Goal: Task Accomplishment & Management: Manage account settings

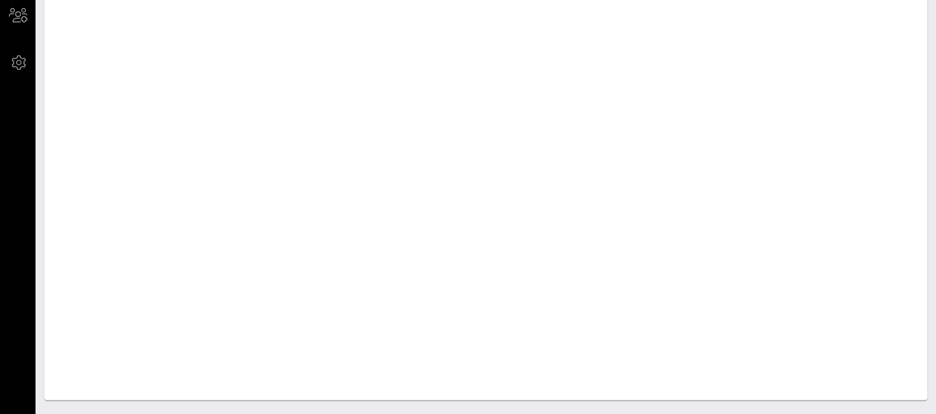
scroll to position [892, 0]
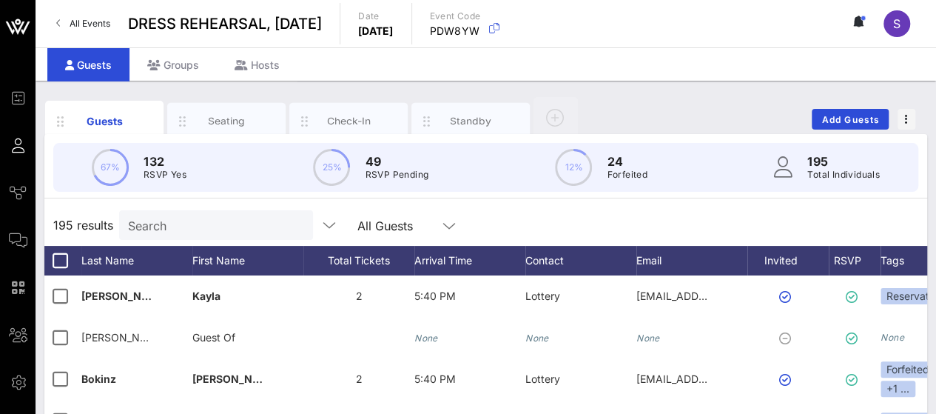
scroll to position [0, 1]
click at [192, 225] on input "Search" at bounding box center [214, 224] width 173 height 19
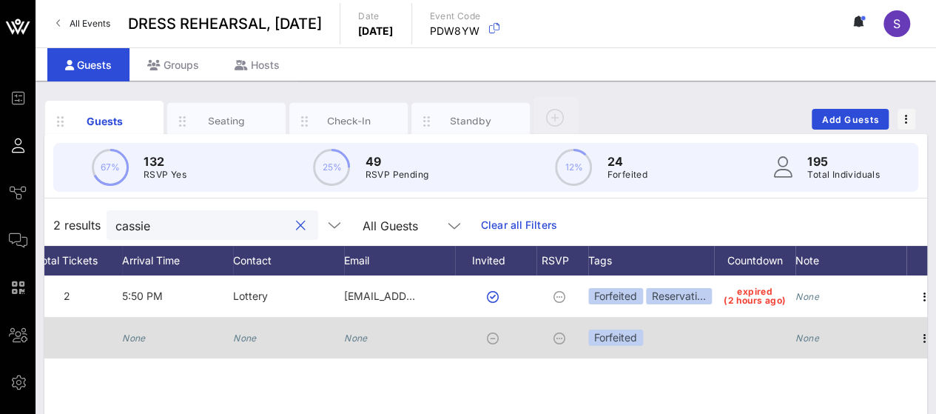
scroll to position [0, 309]
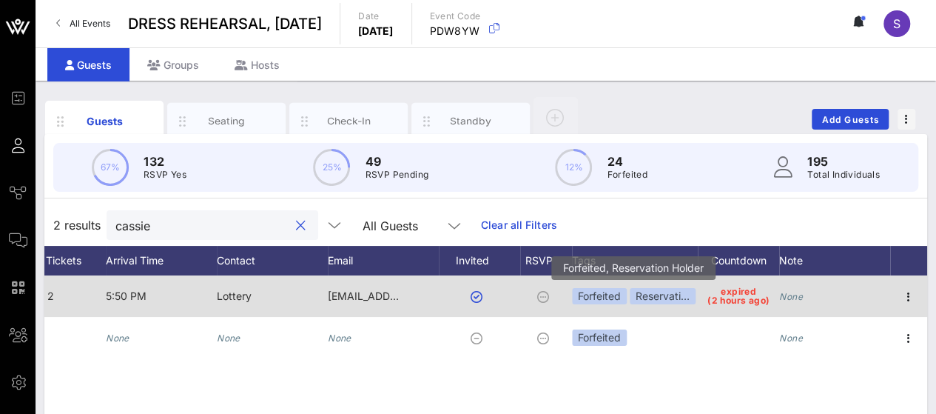
type input "cassie"
click at [665, 292] on div "Reservati…" at bounding box center [663, 296] width 66 height 16
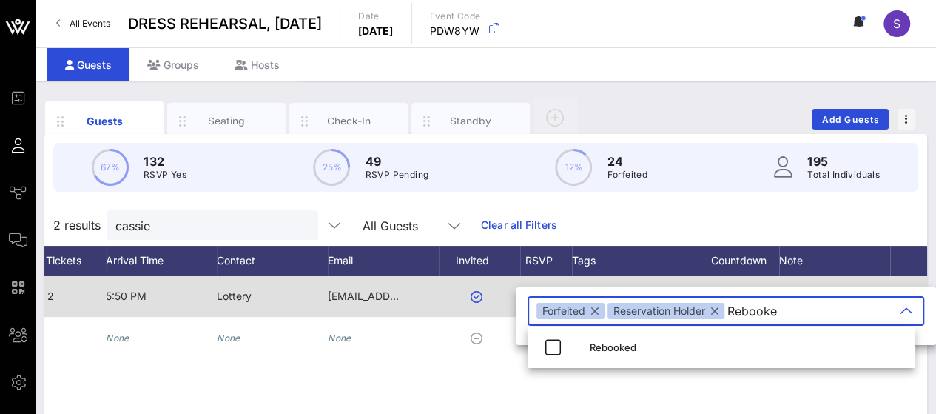
type input "Rebooked"
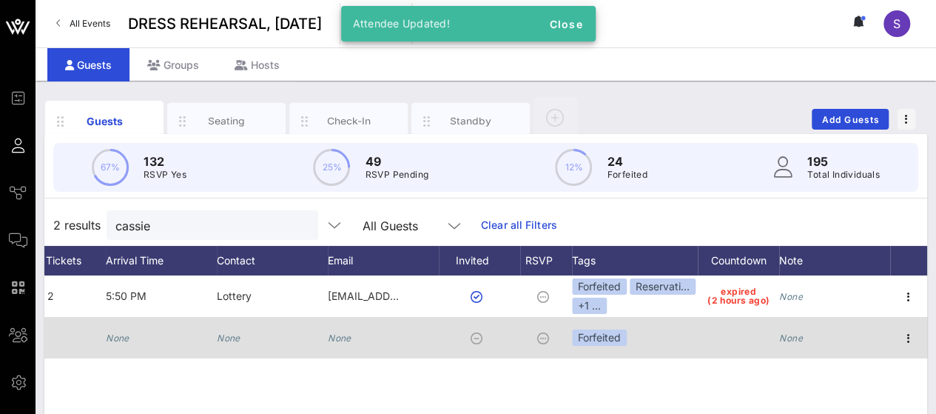
scroll to position [0, 0]
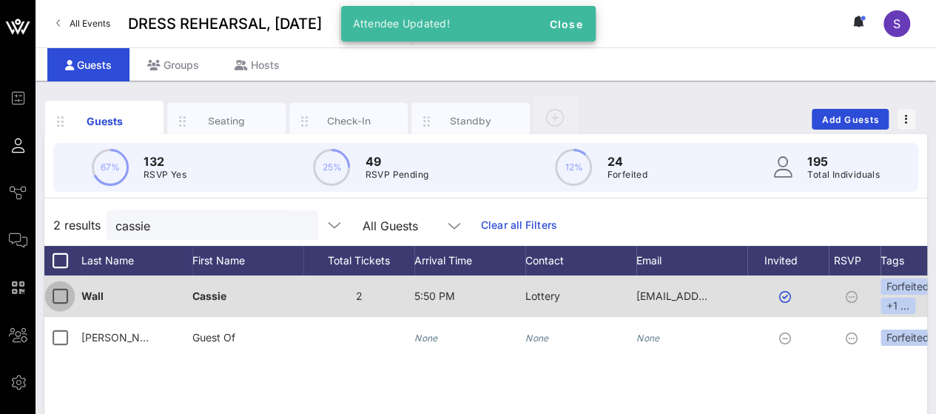
click at [50, 291] on div at bounding box center [59, 296] width 25 height 25
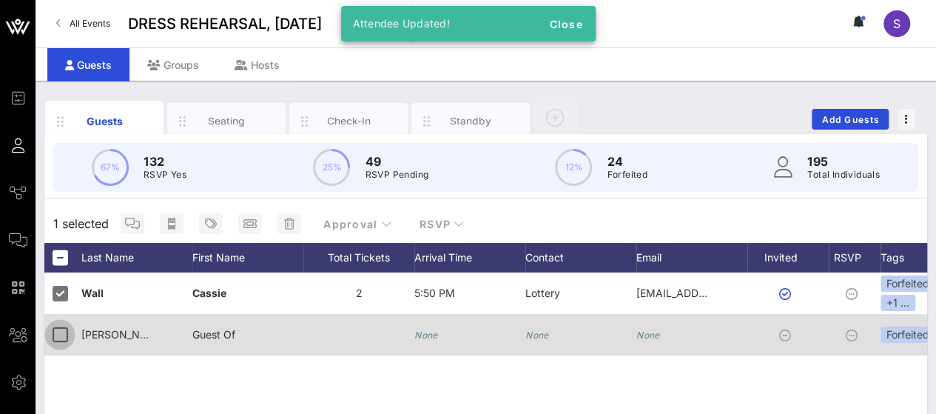
click at [57, 340] on div at bounding box center [59, 334] width 25 height 25
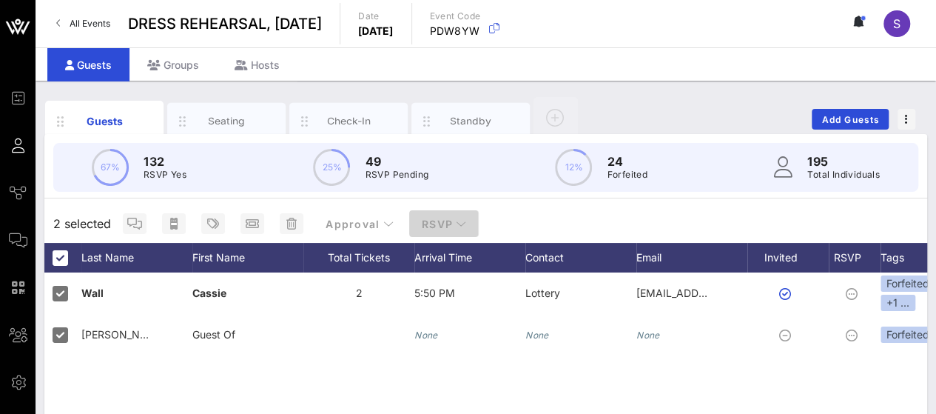
click at [431, 223] on span "RSVP" at bounding box center [444, 224] width 46 height 13
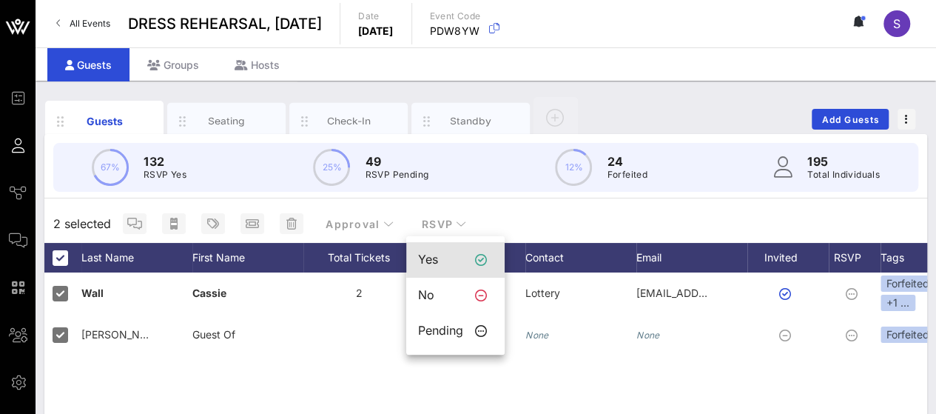
click at [460, 255] on div "Yes" at bounding box center [440, 259] width 45 height 14
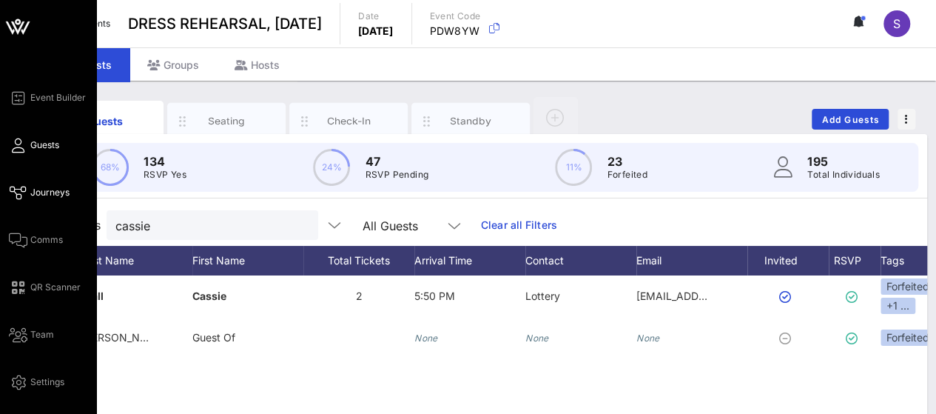
click at [27, 196] on link "Journeys" at bounding box center [39, 193] width 61 height 18
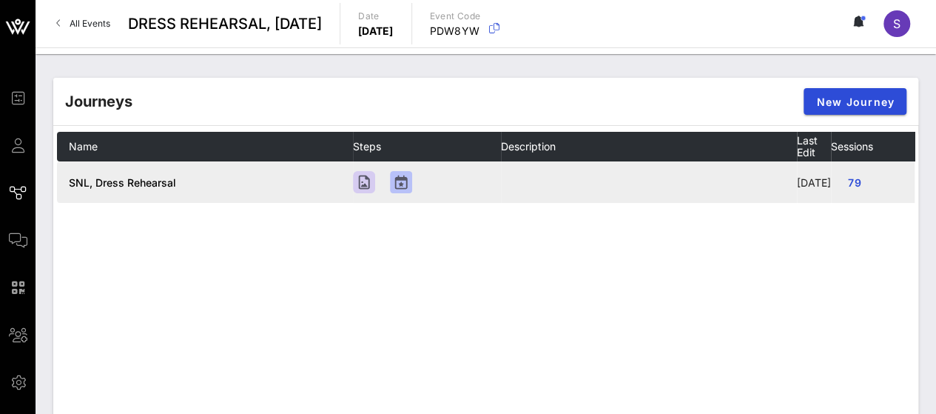
click at [898, 194] on td "79" at bounding box center [905, 181] width 148 height 41
click at [479, 200] on td at bounding box center [427, 181] width 148 height 41
click at [855, 189] on span "79" at bounding box center [855, 182] width 24 height 13
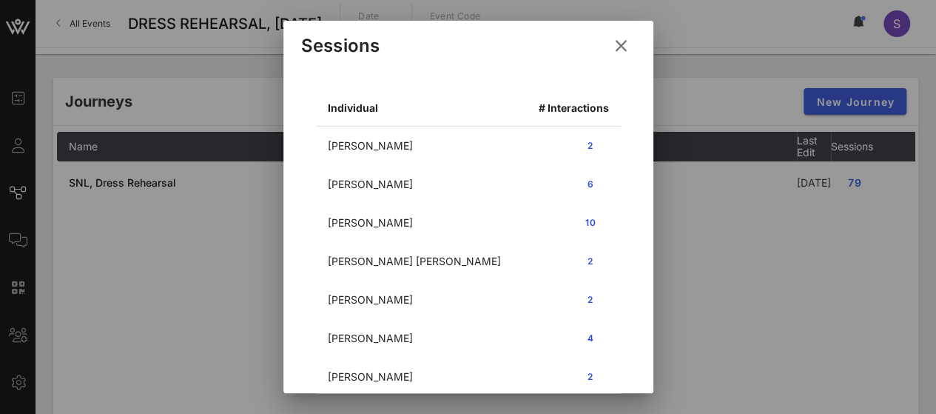
click at [619, 38] on icon at bounding box center [621, 45] width 21 height 19
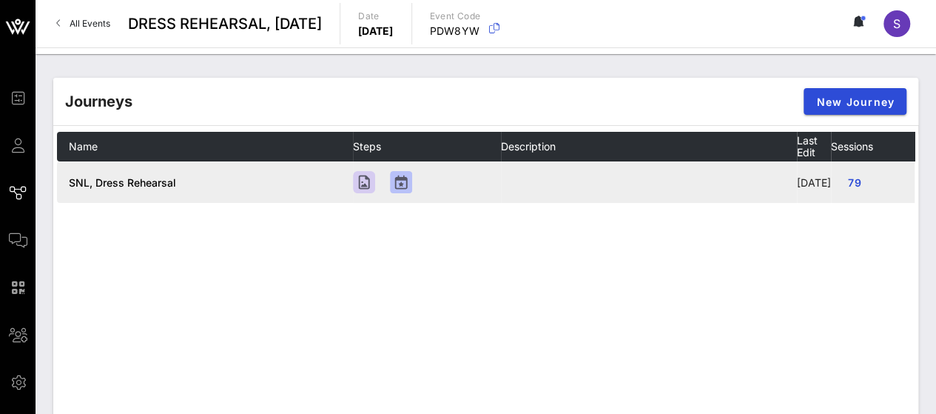
click at [162, 189] on span "SNL, Dress Rehearsal" at bounding box center [122, 182] width 107 height 13
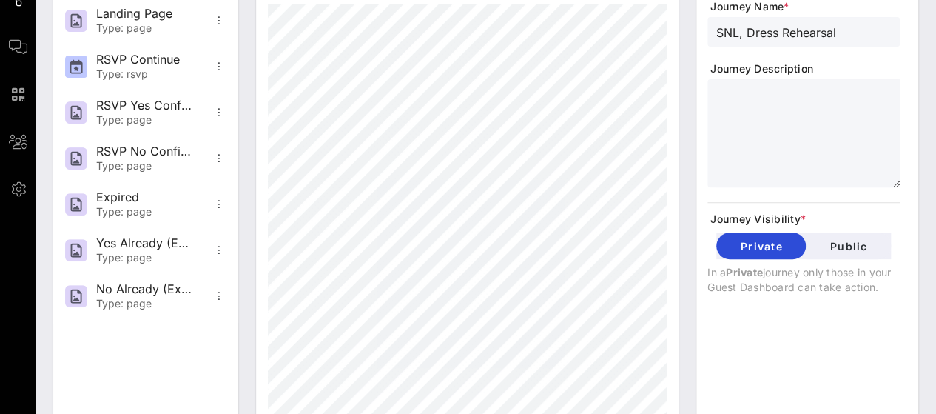
scroll to position [196, 0]
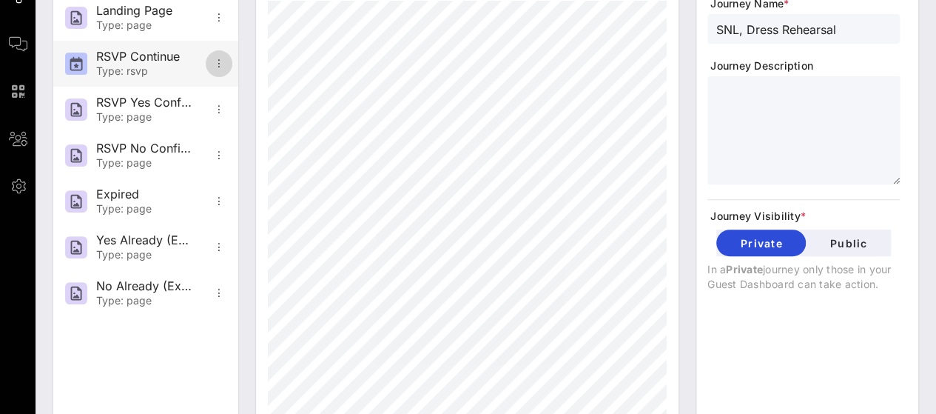
click at [222, 61] on icon "button" at bounding box center [219, 64] width 18 height 18
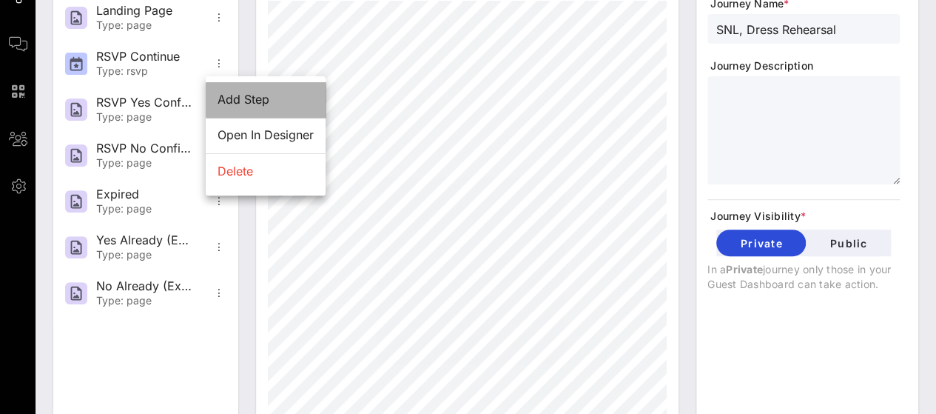
click at [229, 91] on div "Add Step" at bounding box center [266, 100] width 120 height 36
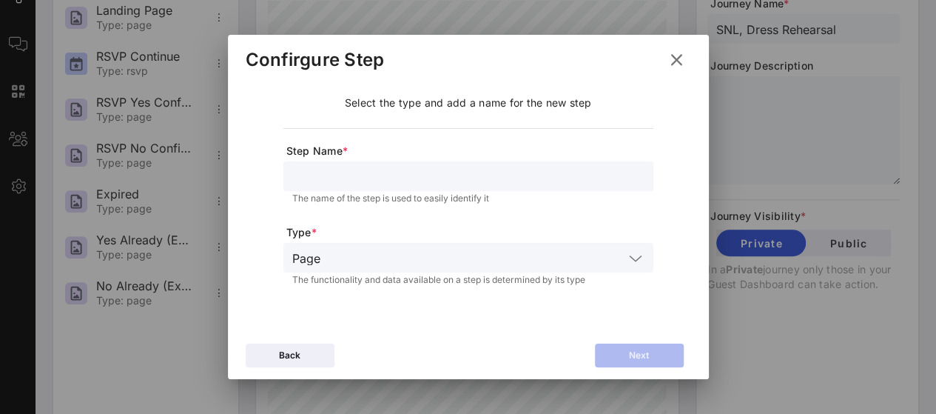
click at [333, 186] on div at bounding box center [468, 176] width 352 height 30
click at [317, 172] on input "10/4 Expired" at bounding box center [468, 176] width 352 height 19
click at [623, 352] on button "Next" at bounding box center [639, 356] width 89 height 24
type input "Continue"
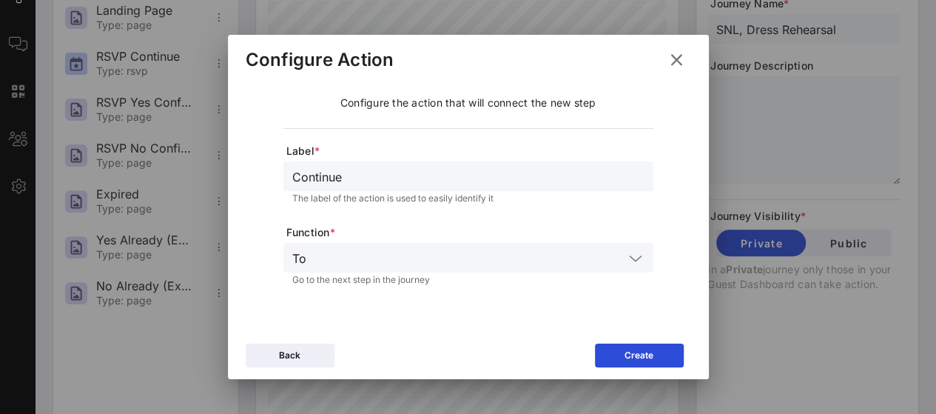
click at [468, 266] on input "text" at bounding box center [468, 257] width 312 height 19
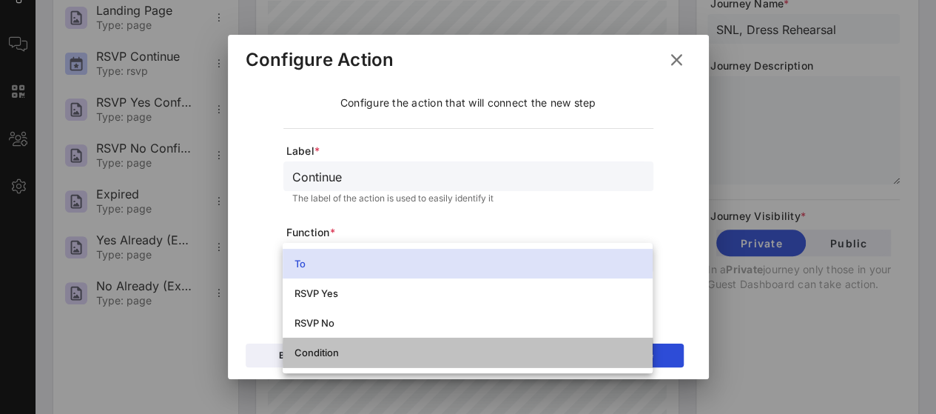
click at [463, 349] on div "Condition" at bounding box center [468, 352] width 346 height 12
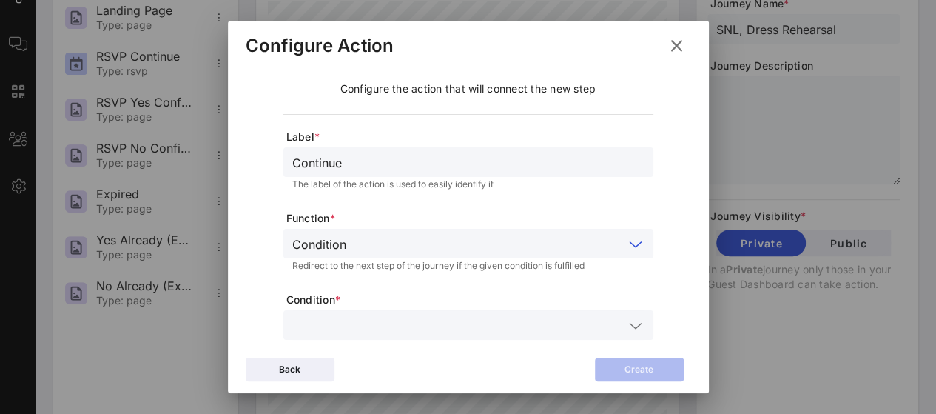
click at [465, 319] on input "text" at bounding box center [458, 324] width 332 height 19
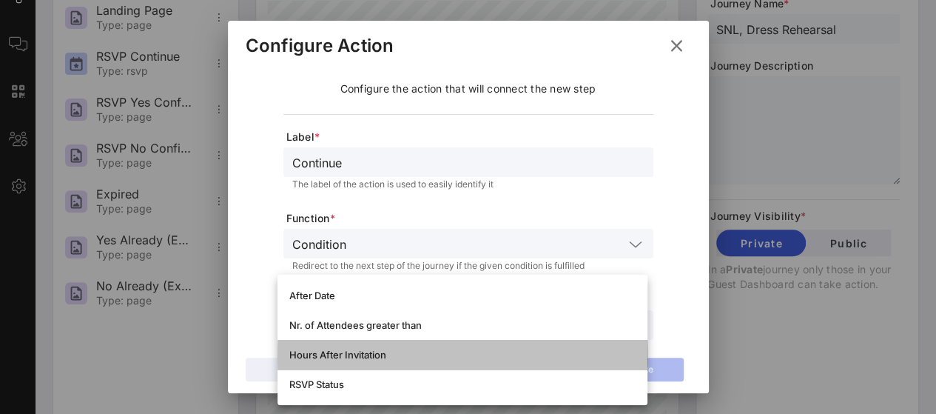
click at [440, 353] on div "Hours After Invitation" at bounding box center [462, 355] width 346 height 12
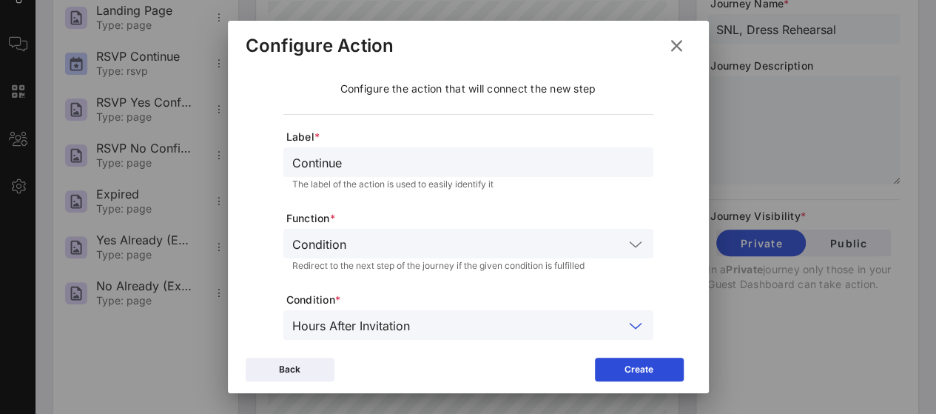
scroll to position [95, 0]
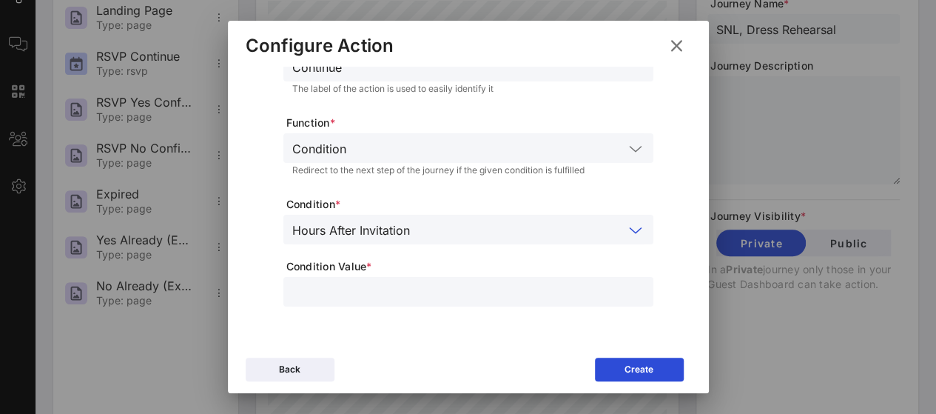
click at [460, 300] on input "number" at bounding box center [468, 291] width 352 height 19
click at [452, 225] on input "text" at bounding box center [520, 229] width 208 height 19
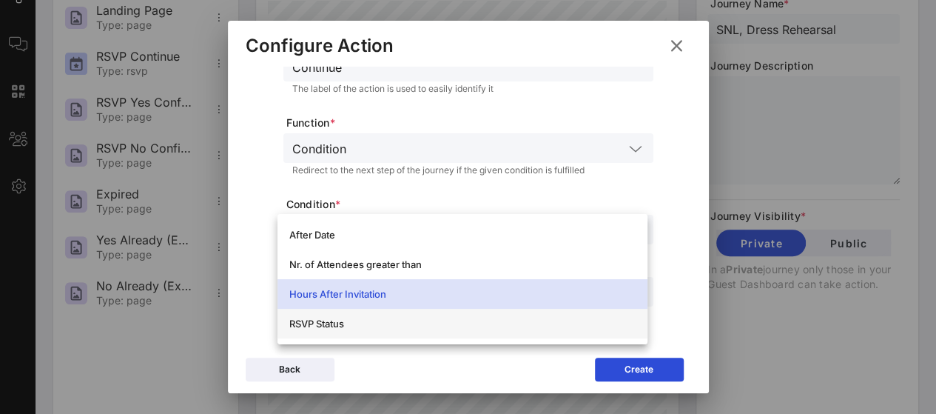
click at [431, 322] on div "RSVP Status" at bounding box center [462, 324] width 346 height 12
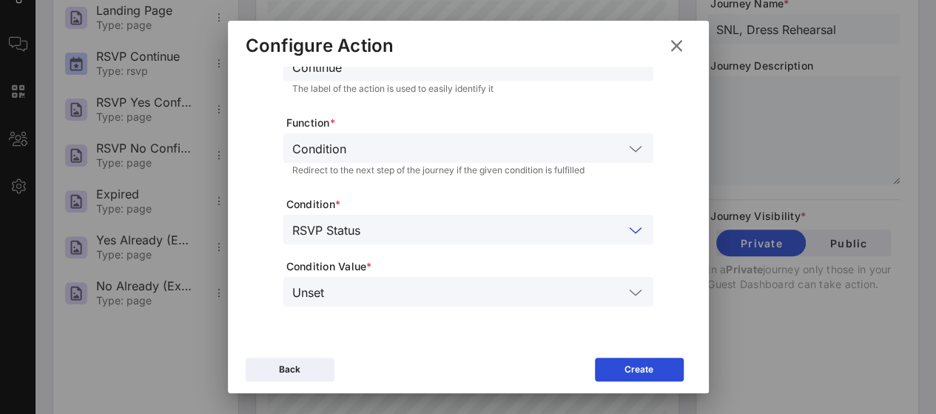
click at [432, 239] on div "RSVP Status" at bounding box center [468, 230] width 352 height 30
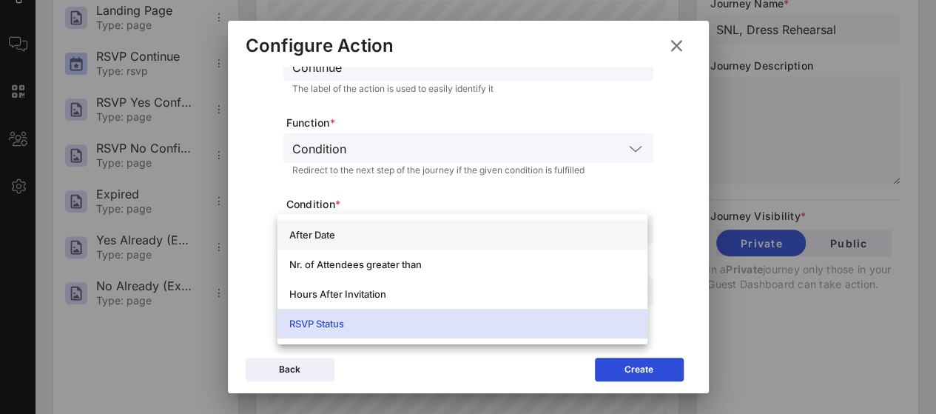
click at [427, 227] on div "After Date" at bounding box center [462, 235] width 346 height 24
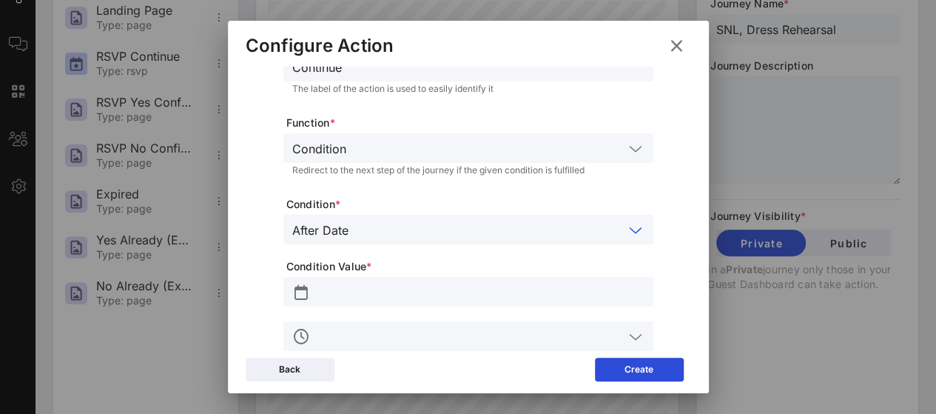
click at [415, 300] on input "text" at bounding box center [479, 291] width 332 height 19
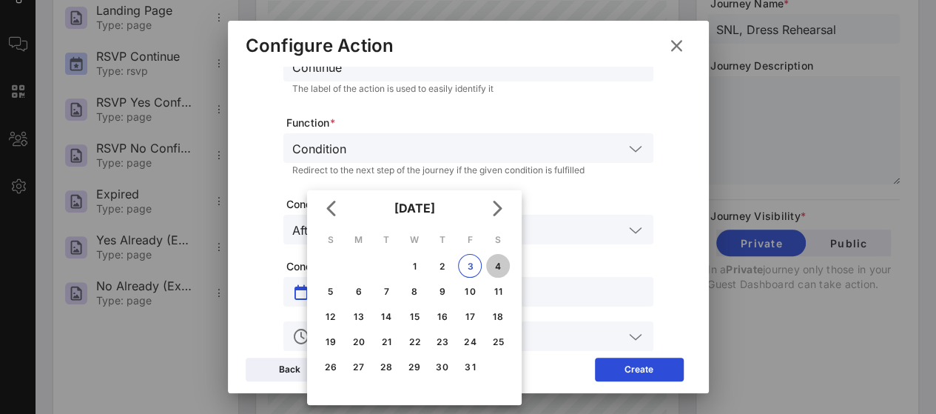
click at [506, 271] on button "4" at bounding box center [498, 266] width 24 height 24
type input "Oct 04, 2025"
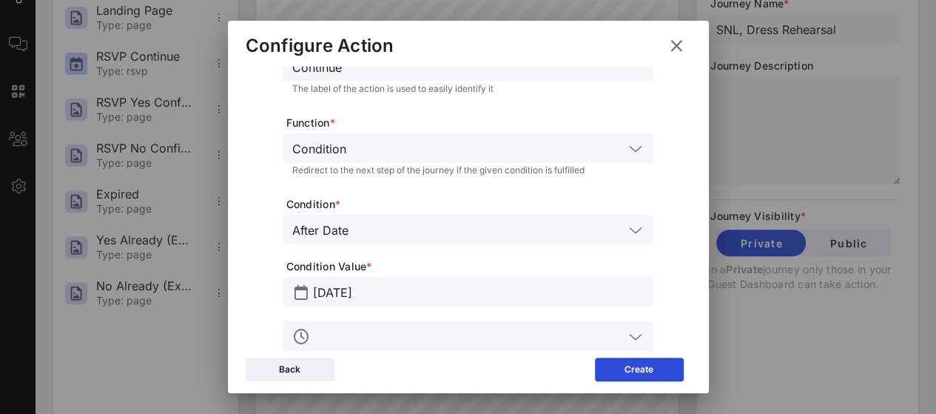
click at [438, 346] on div at bounding box center [479, 336] width 332 height 30
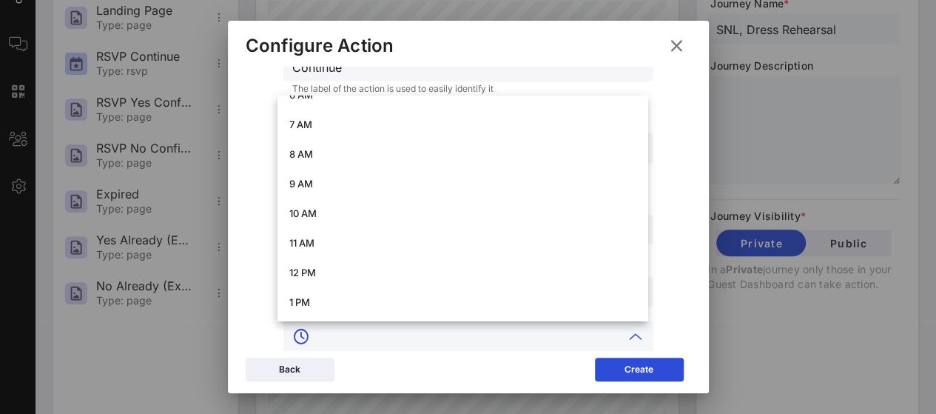
scroll to position [200, 0]
click at [425, 210] on div "10 AM" at bounding box center [462, 213] width 346 height 12
type input "10 AM"
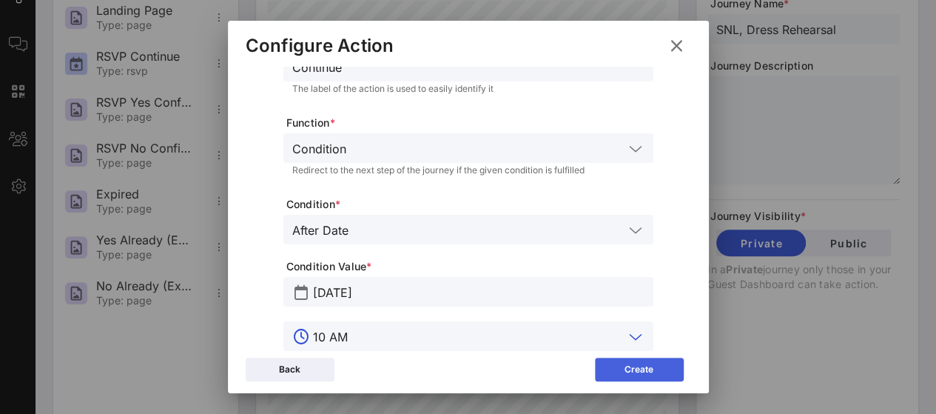
click at [617, 374] on button "Create" at bounding box center [639, 370] width 89 height 24
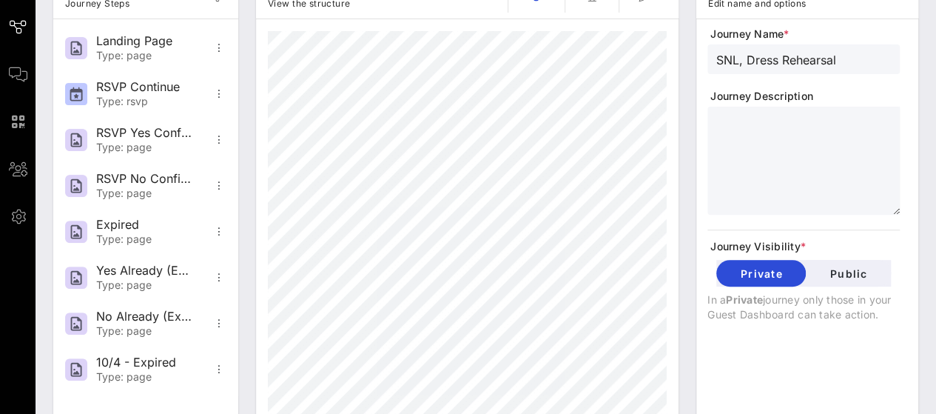
scroll to position [195, 0]
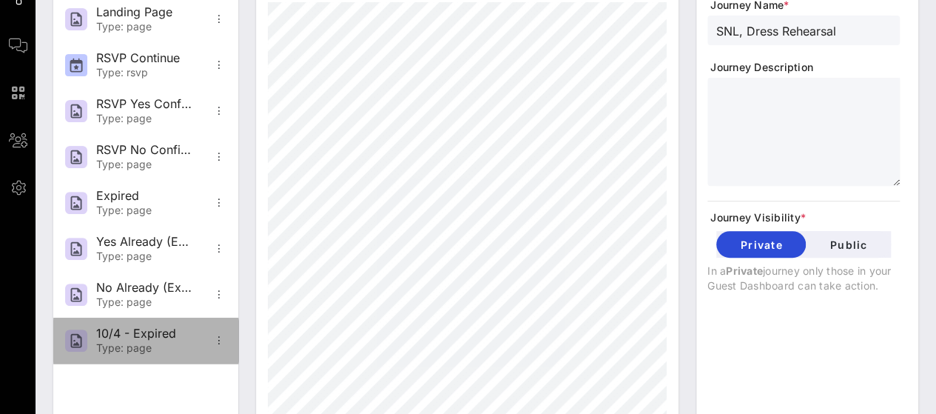
click at [153, 326] on div "10/4 - Expired" at bounding box center [145, 333] width 98 height 14
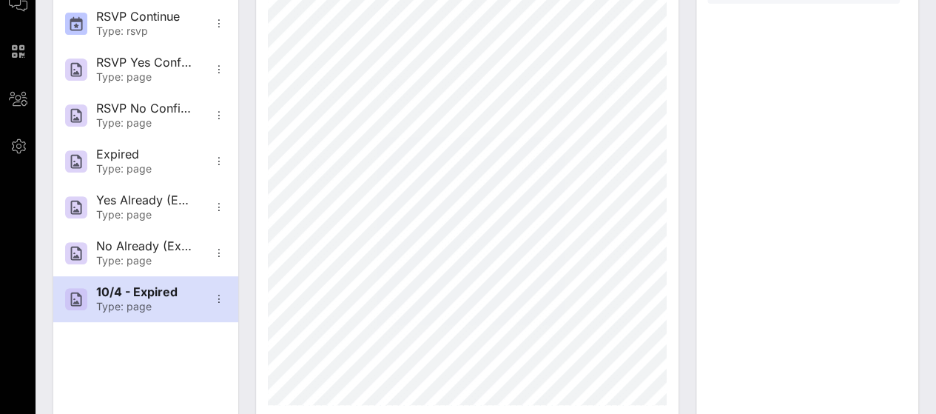
scroll to position [239, 0]
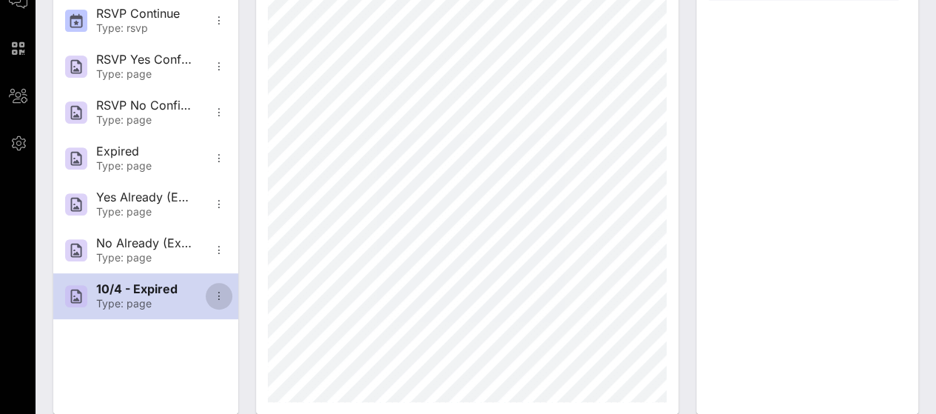
click at [224, 295] on icon "button" at bounding box center [219, 296] width 18 height 18
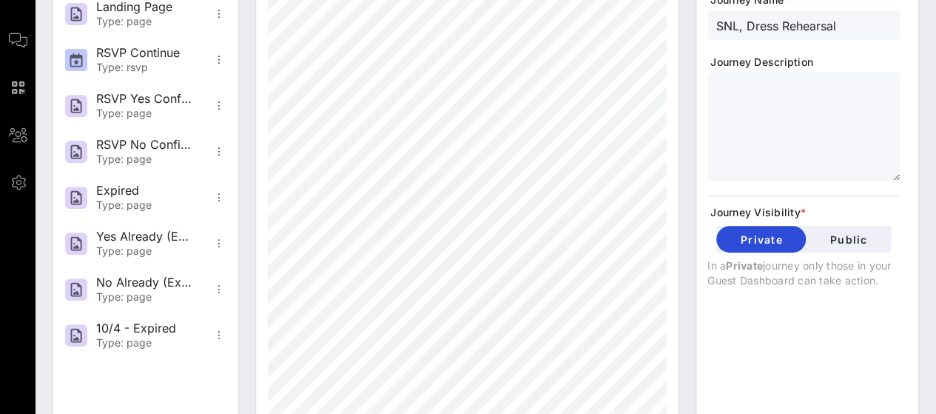
scroll to position [198, 0]
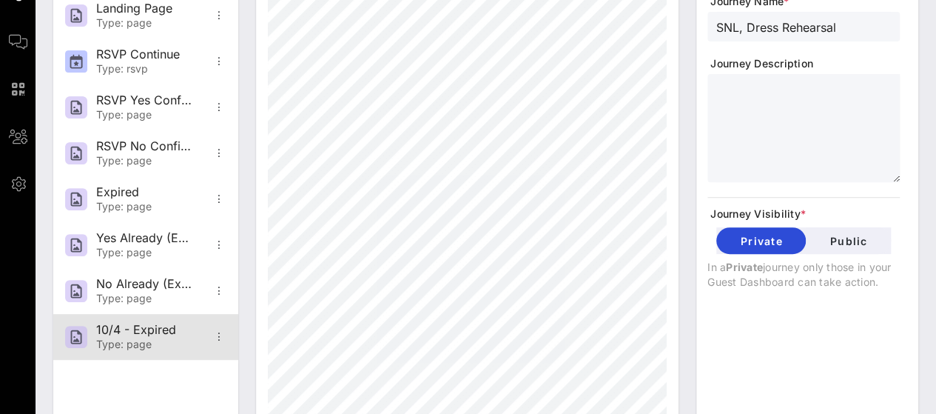
click at [121, 329] on div "10/4 - Expired" at bounding box center [145, 330] width 98 height 14
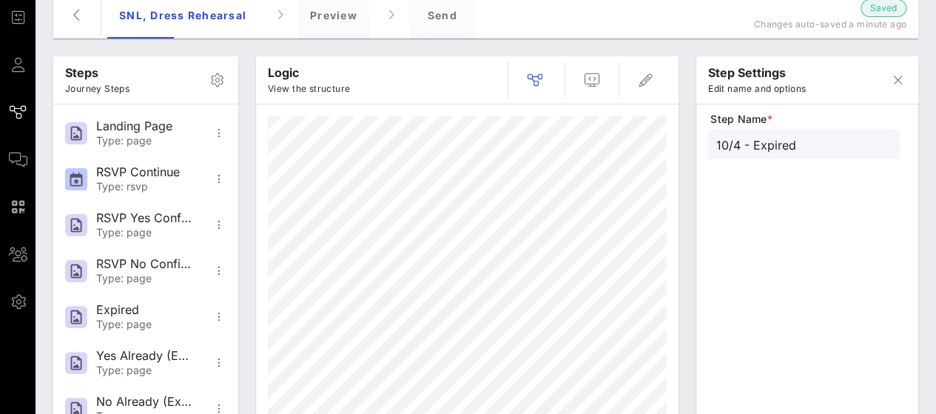
scroll to position [78, 0]
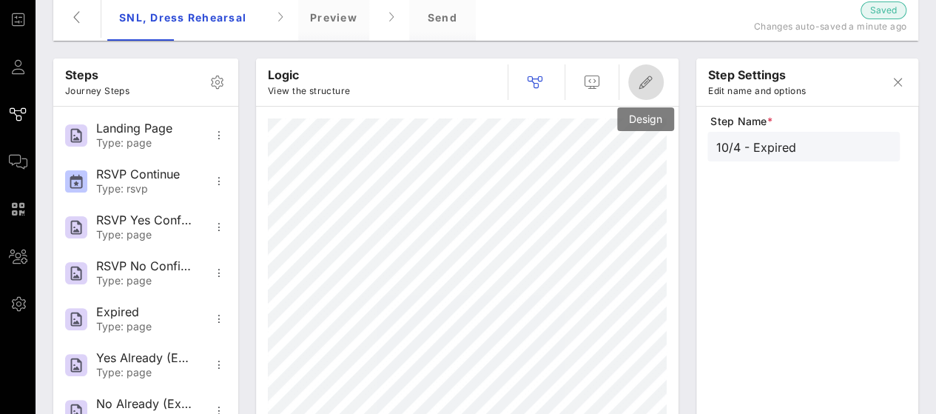
click at [651, 78] on icon "button" at bounding box center [646, 82] width 18 height 18
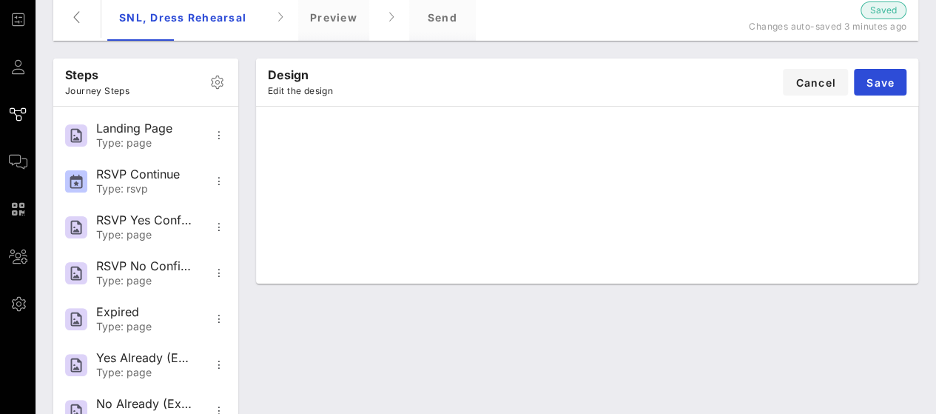
scroll to position [52, 0]
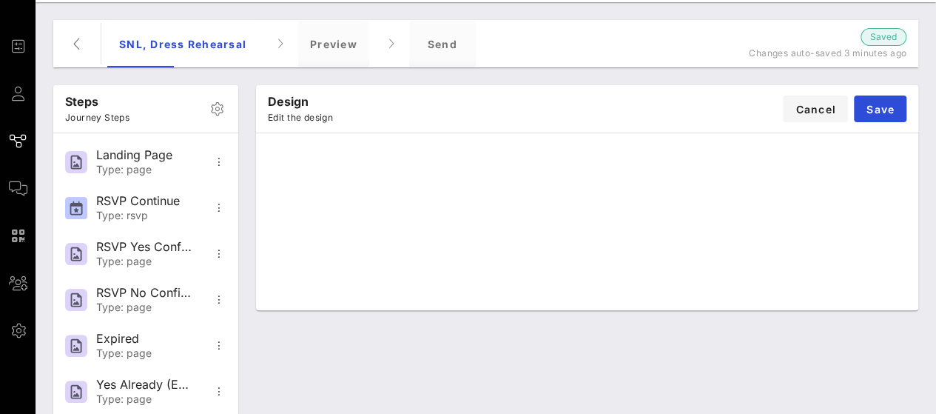
click at [588, 131] on div "Design Edit the design Cancel Save" at bounding box center [587, 108] width 663 height 47
click at [518, 123] on div "Design Edit the design Cancel Save" at bounding box center [587, 108] width 663 height 47
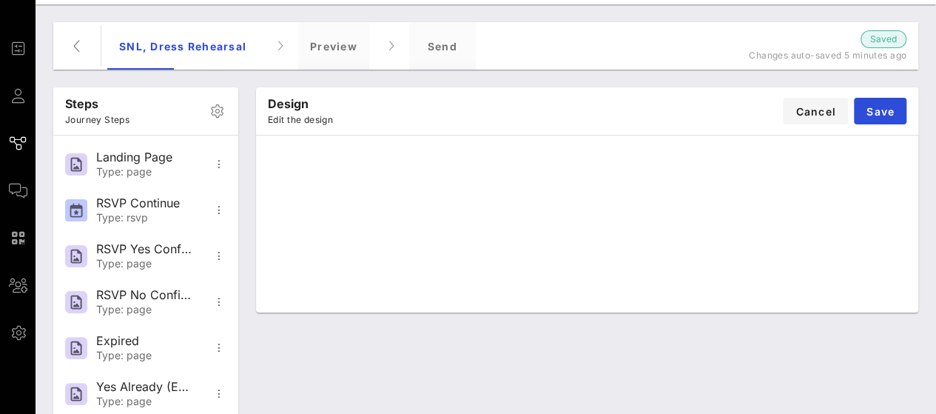
scroll to position [0, 0]
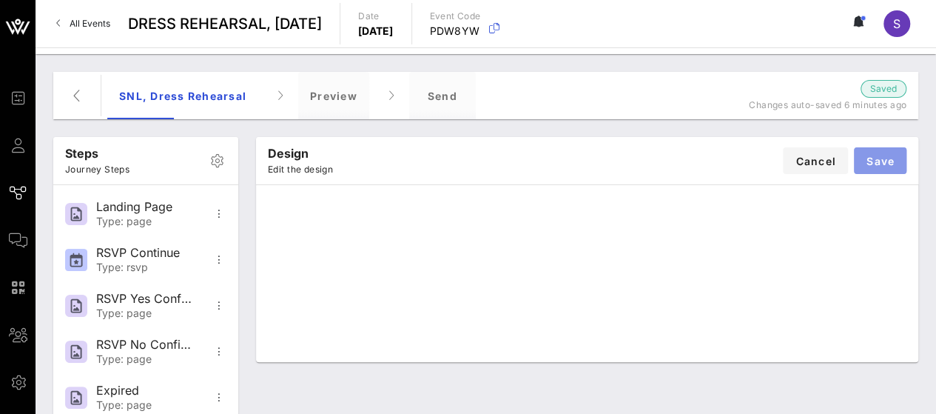
click at [879, 151] on button "Save" at bounding box center [880, 160] width 53 height 27
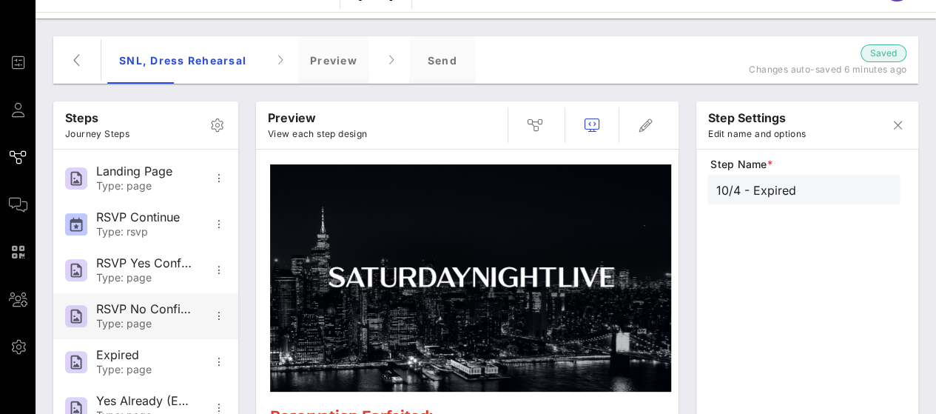
scroll to position [23, 0]
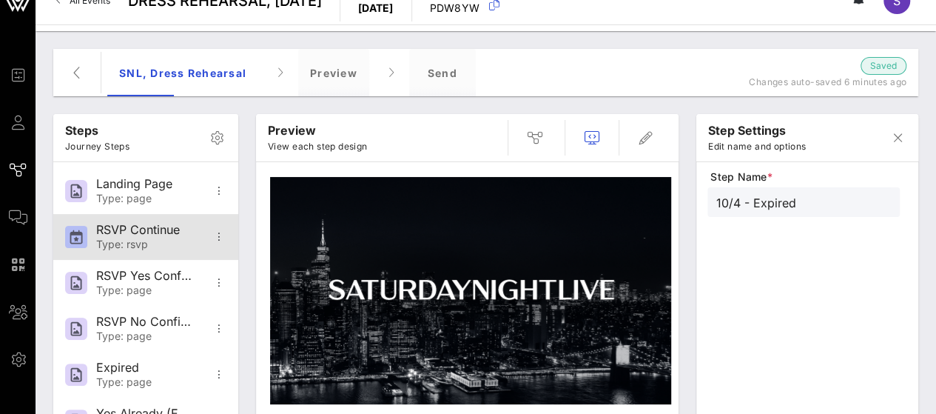
click at [161, 228] on div "RSVP Continue" at bounding box center [145, 230] width 98 height 14
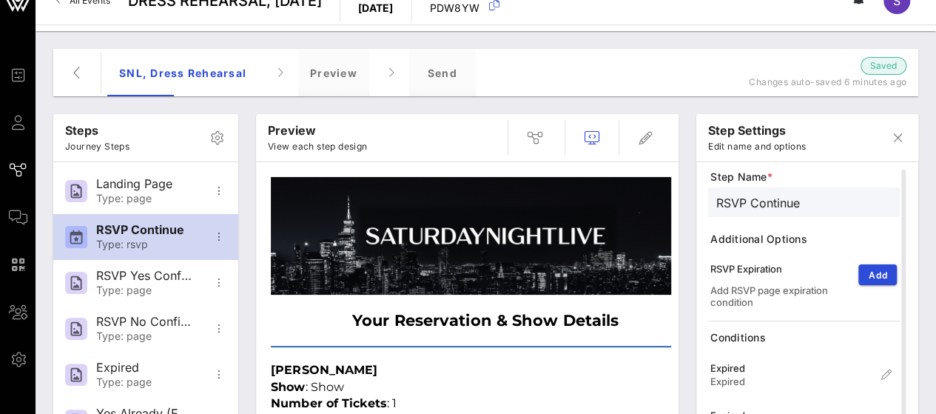
scroll to position [173, 0]
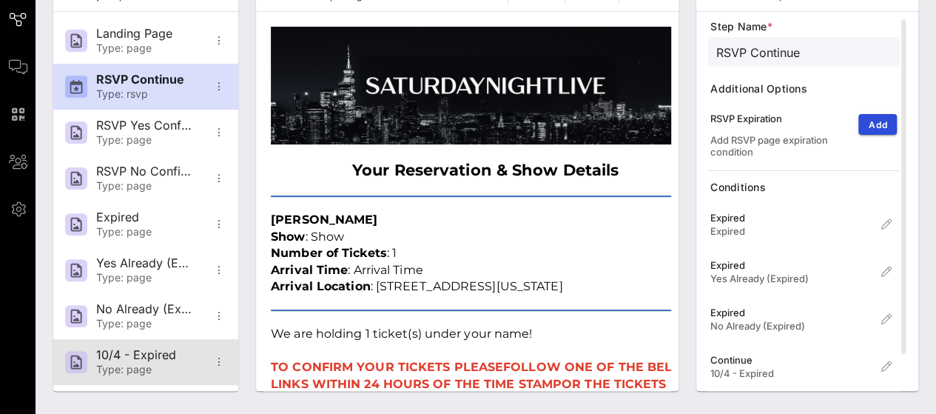
click at [145, 359] on div "10/4 - Expired" at bounding box center [145, 355] width 98 height 14
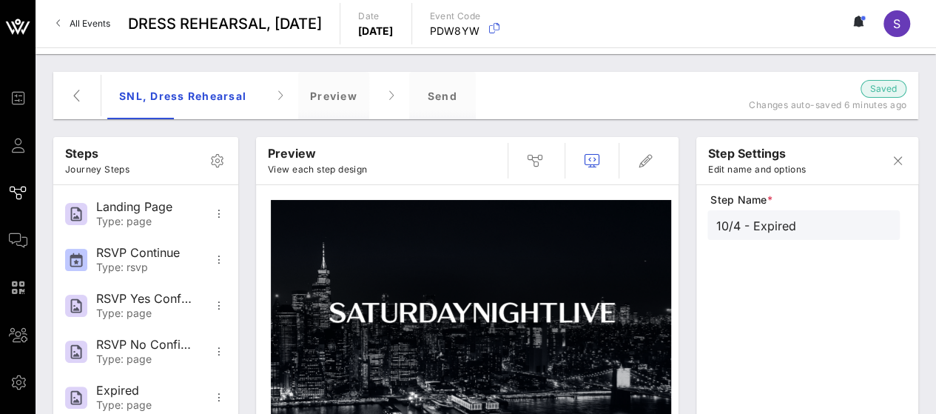
scroll to position [1, 0]
click at [103, 162] on p "Journey Steps" at bounding box center [97, 168] width 64 height 15
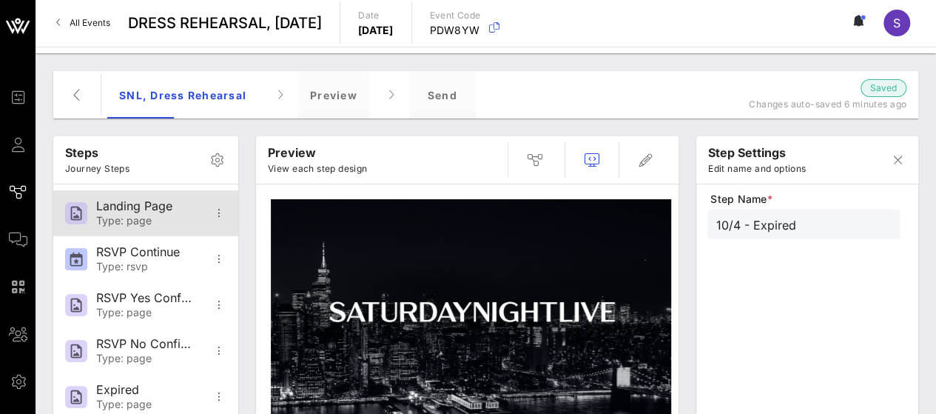
click at [123, 210] on div "Landing Page" at bounding box center [145, 206] width 98 height 14
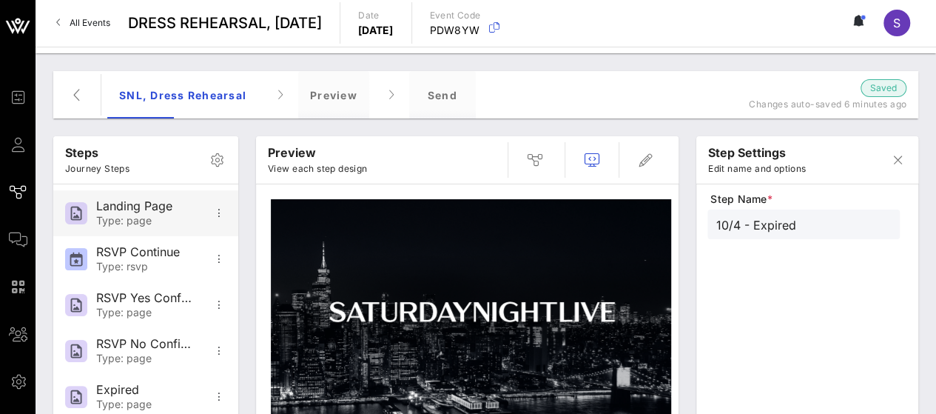
type input "Landing Page"
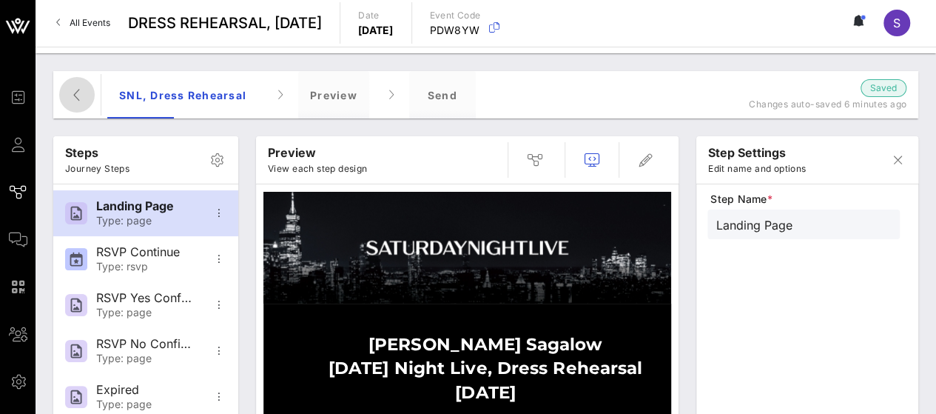
click at [61, 88] on span "button" at bounding box center [77, 95] width 36 height 18
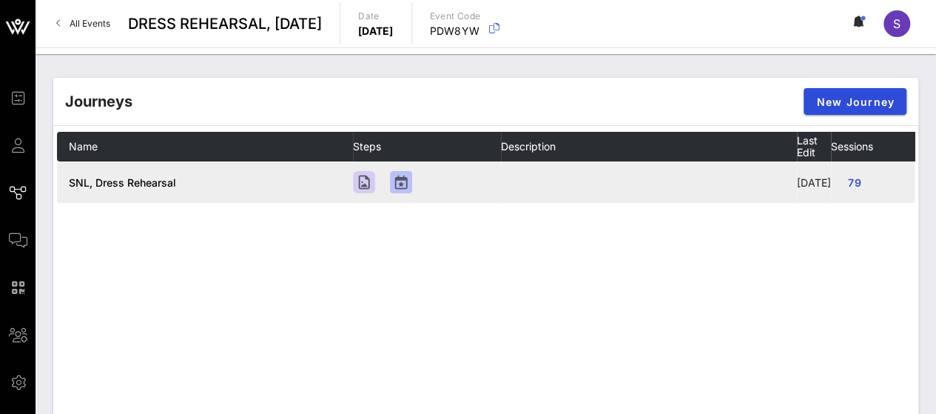
click at [129, 183] on td "SNL, Dress Rehearsal" at bounding box center [205, 181] width 296 height 41
click at [128, 186] on span "SNL, Dress Rehearsal" at bounding box center [122, 182] width 107 height 13
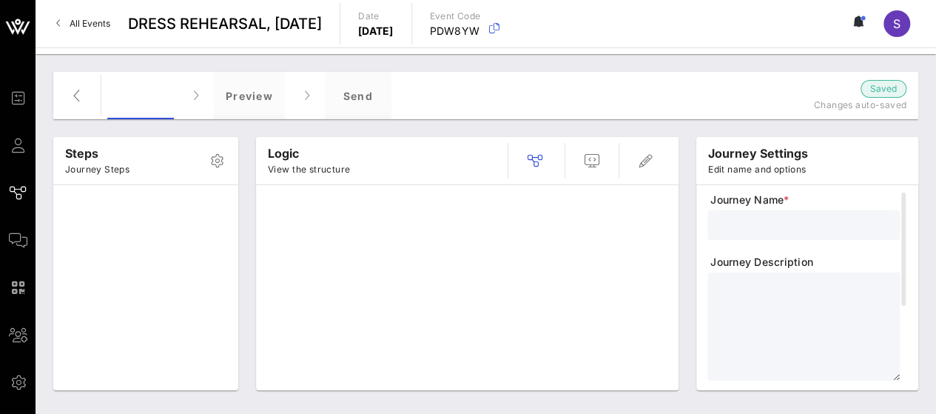
type input "SNL, Dress Rehearsal"
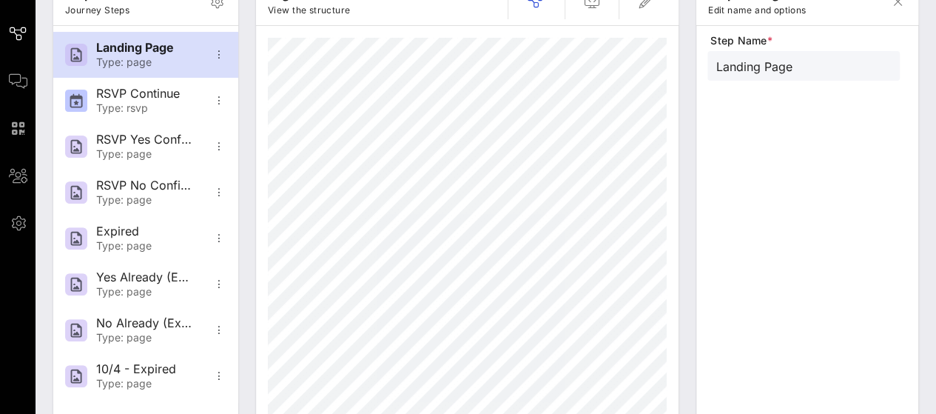
scroll to position [79, 0]
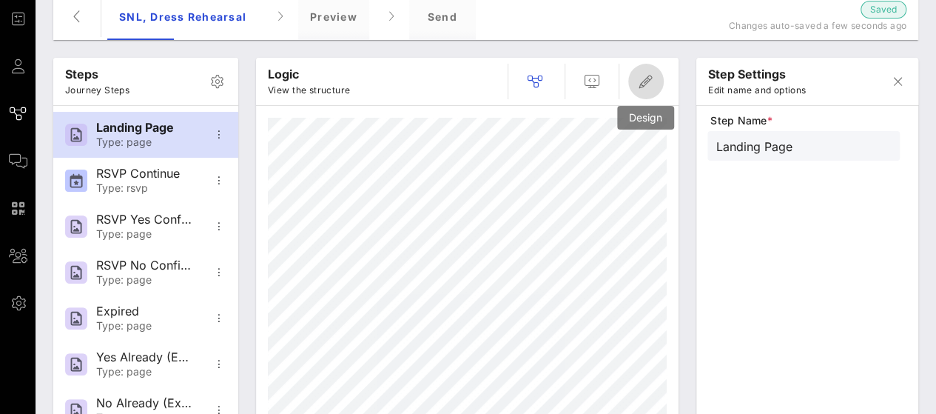
click at [650, 92] on button "button" at bounding box center [647, 82] width 36 height 36
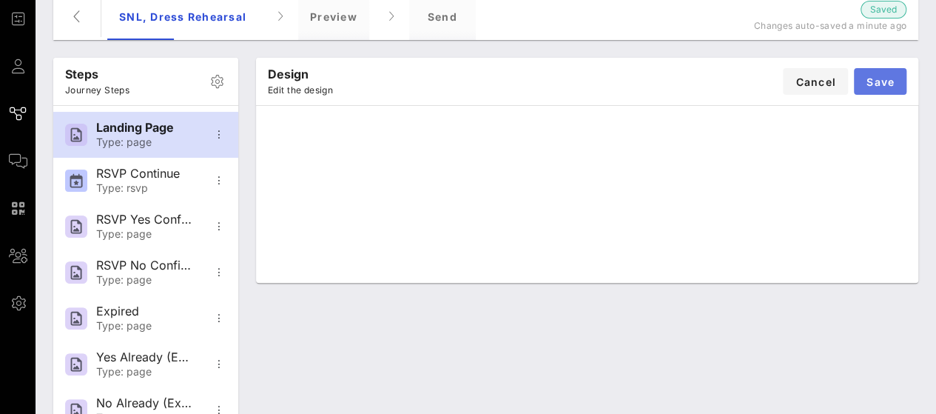
click at [890, 84] on span "Save" at bounding box center [880, 82] width 29 height 13
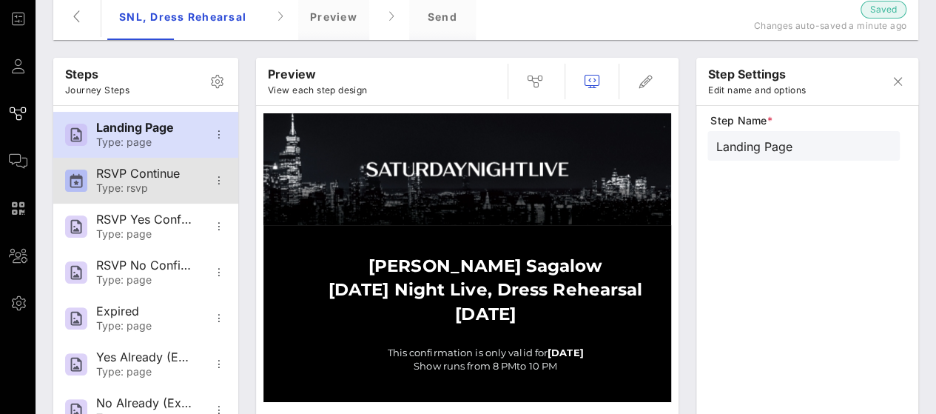
click at [133, 182] on div "Type: rsvp" at bounding box center [145, 188] width 98 height 13
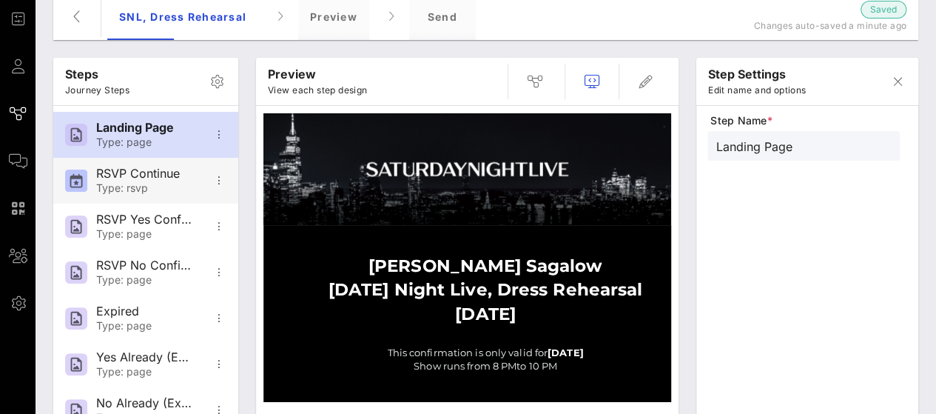
type input "RSVP Continue"
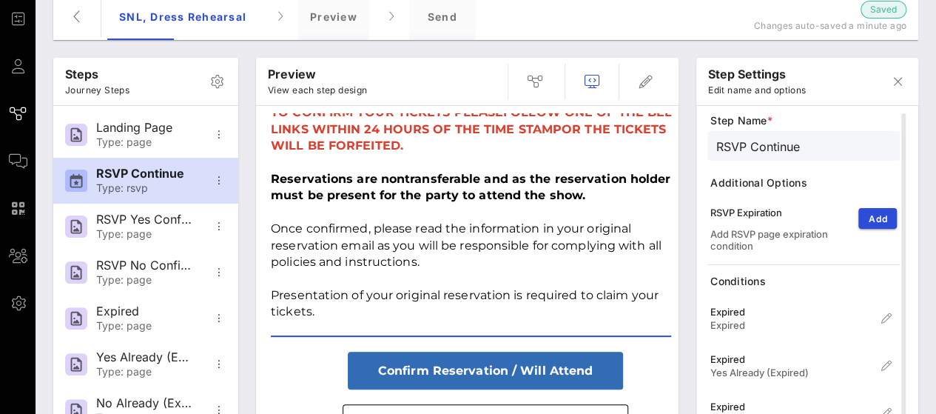
scroll to position [301, 0]
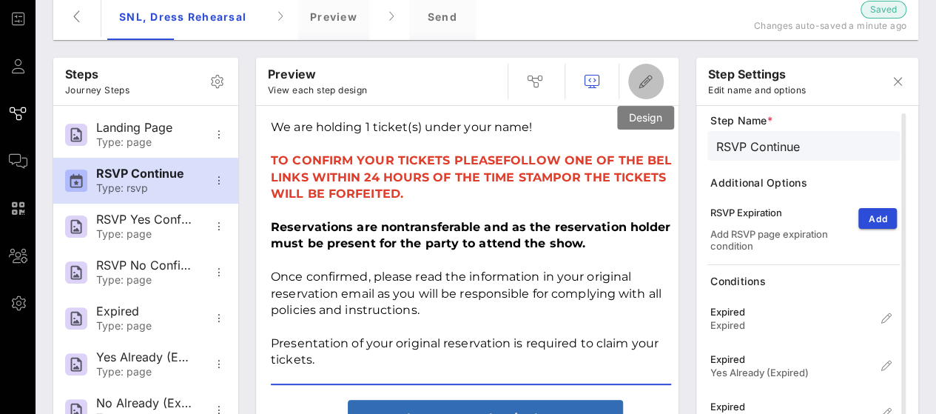
click at [643, 84] on icon "button" at bounding box center [646, 82] width 18 height 18
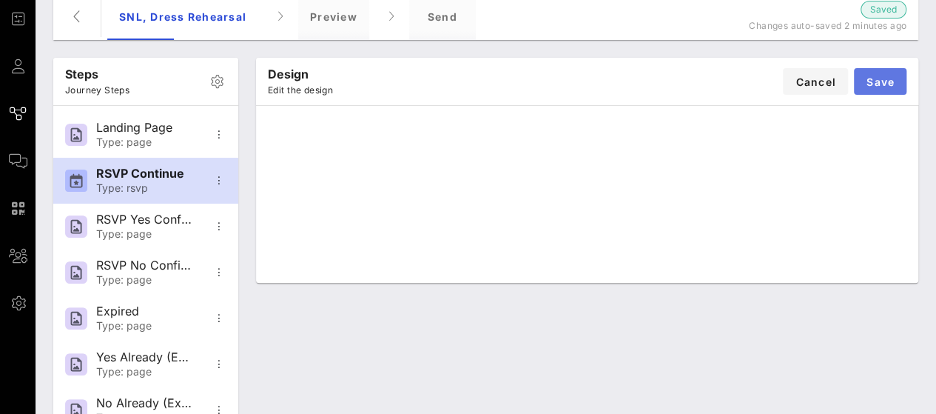
click at [879, 77] on span "Save" at bounding box center [880, 82] width 29 height 13
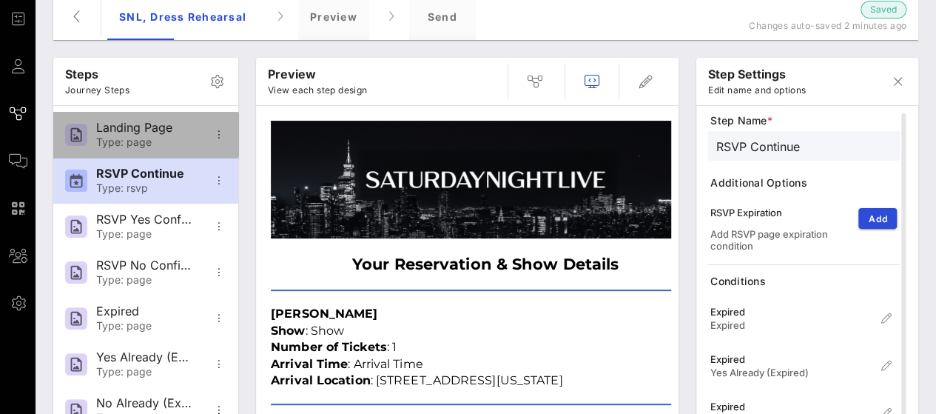
click at [156, 131] on div "Landing Page" at bounding box center [145, 128] width 98 height 14
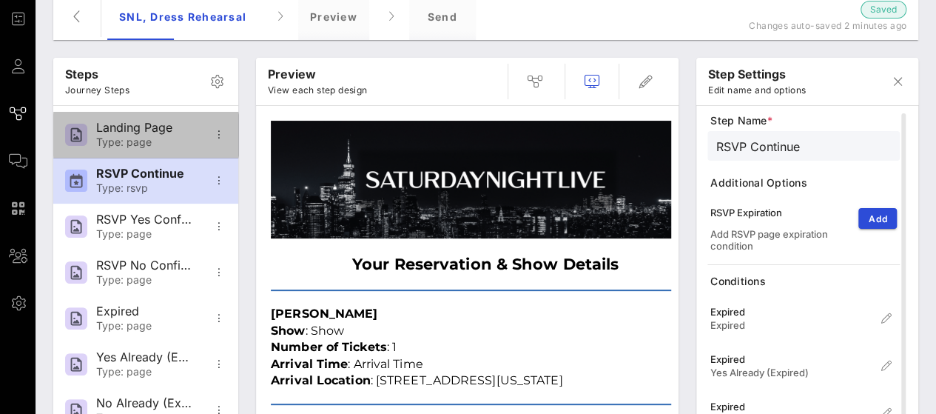
type input "Landing Page"
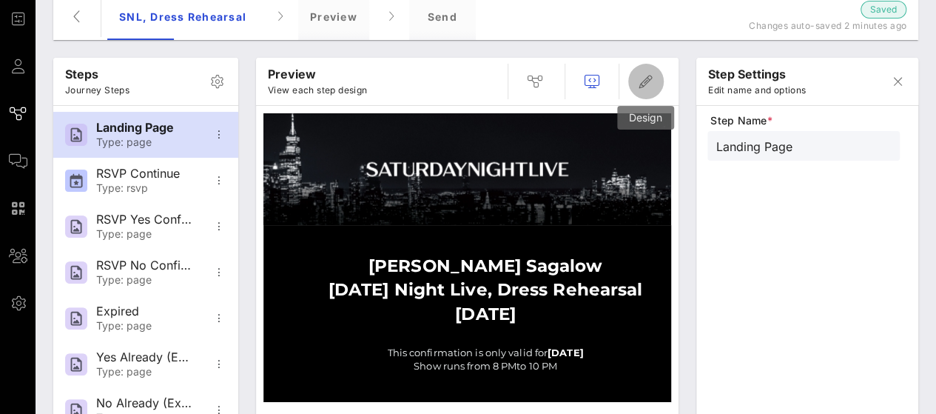
click at [646, 78] on icon "button" at bounding box center [646, 82] width 18 height 18
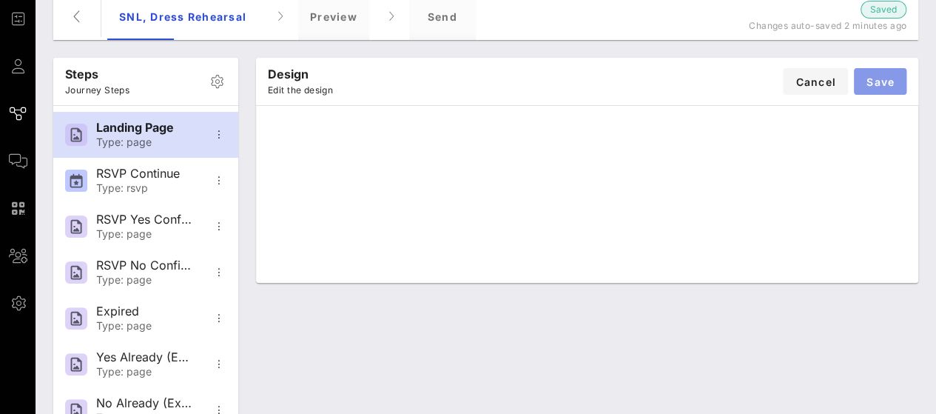
click at [885, 81] on span "Save" at bounding box center [880, 82] width 29 height 13
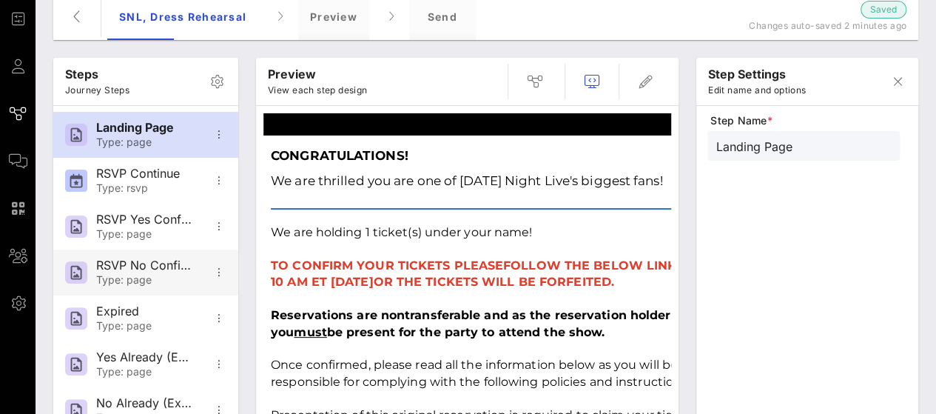
scroll to position [173, 0]
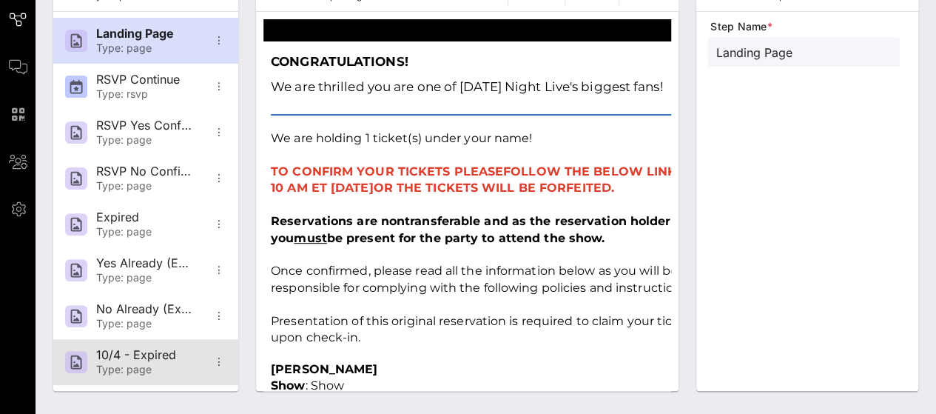
click at [127, 359] on div "10/4 - Expired" at bounding box center [145, 355] width 98 height 14
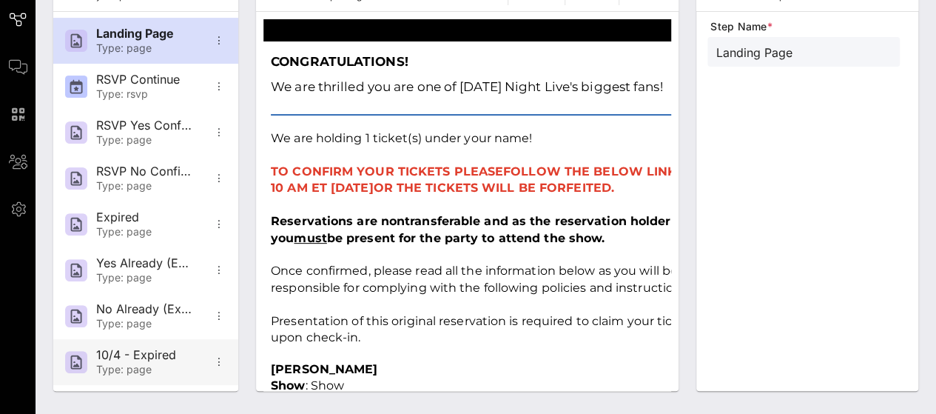
type input "10/4 - Expired"
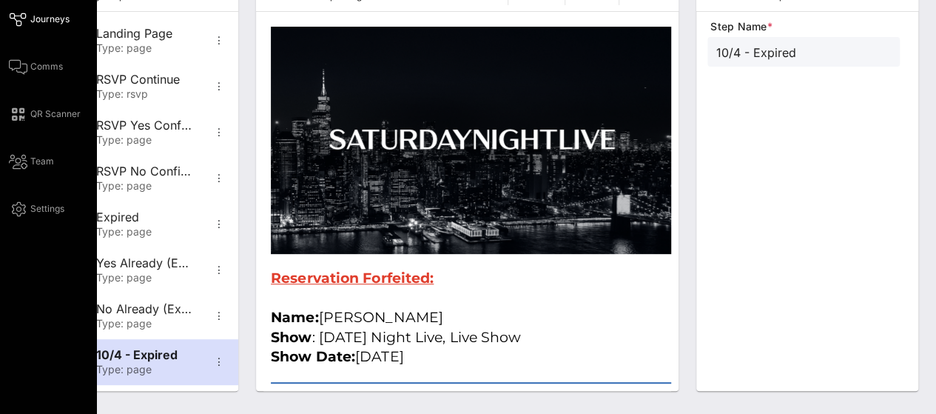
scroll to position [0, 0]
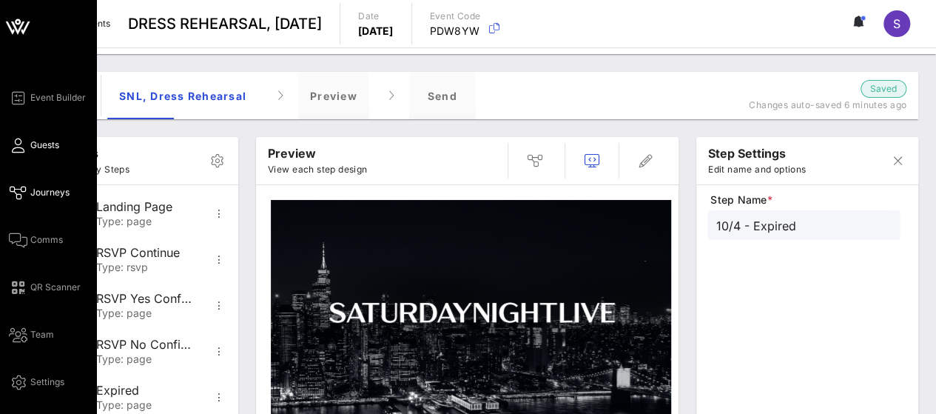
click at [36, 149] on span "Guests" at bounding box center [44, 144] width 29 height 13
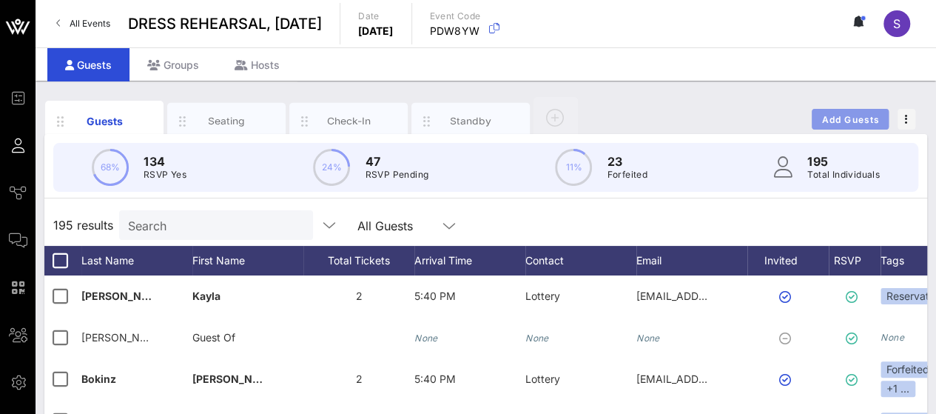
click at [825, 120] on span "Add Guests" at bounding box center [851, 119] width 58 height 11
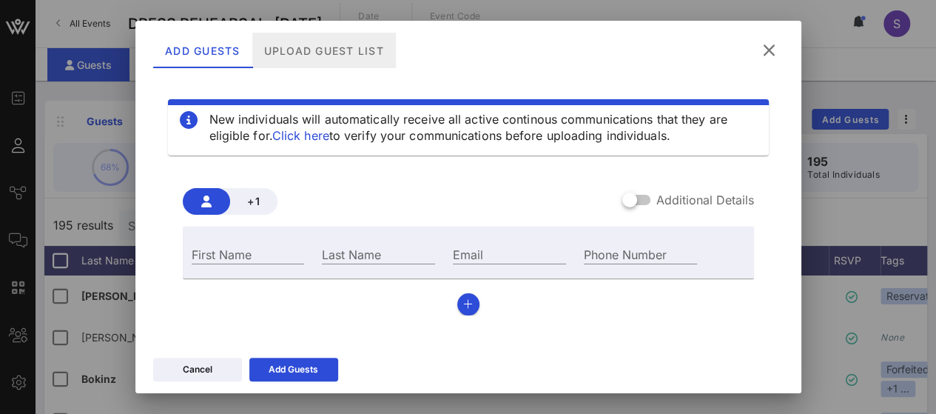
click at [318, 45] on div "Upload Guest List" at bounding box center [324, 51] width 144 height 36
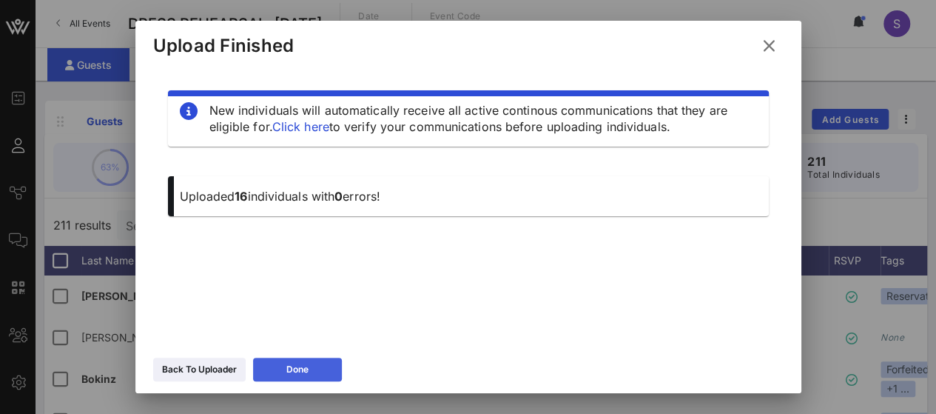
click at [315, 366] on button "Done" at bounding box center [297, 370] width 89 height 24
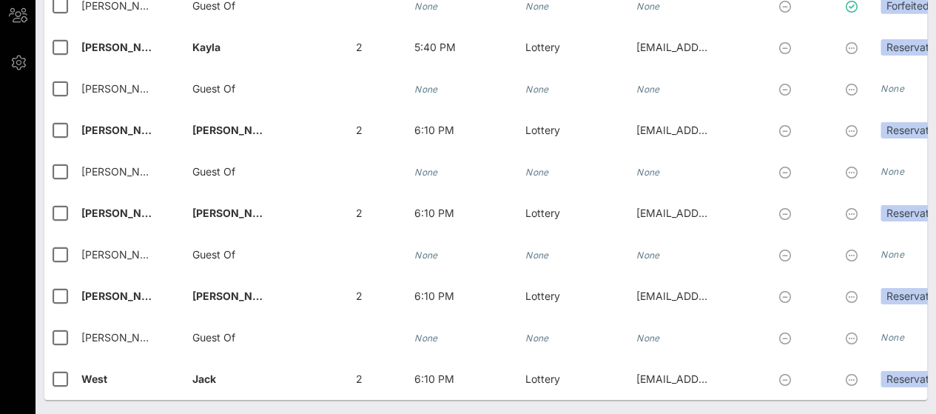
scroll to position [8009, 0]
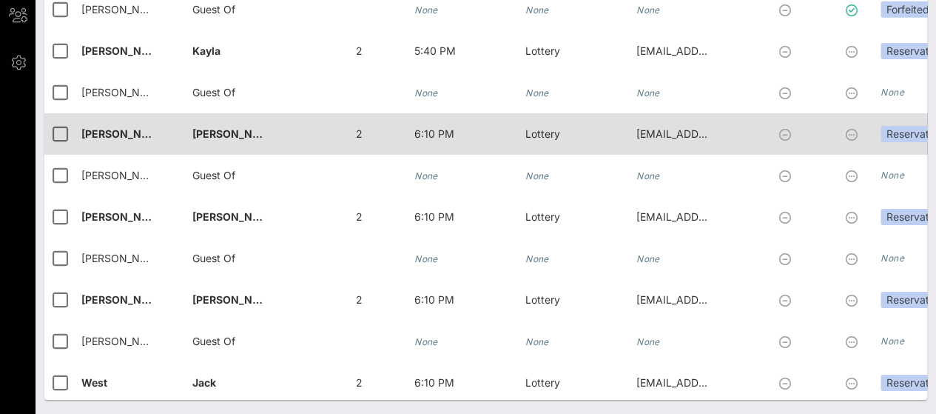
click at [131, 131] on span "Kreibich�" at bounding box center [130, 133] width 98 height 13
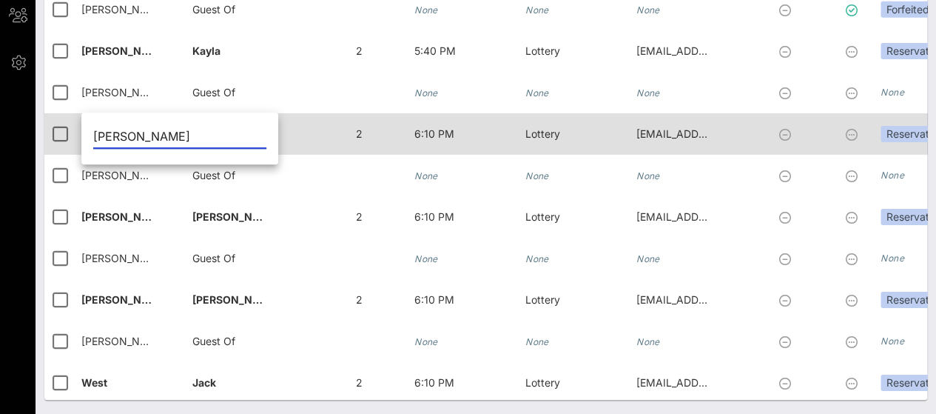
type input "Kreibich"
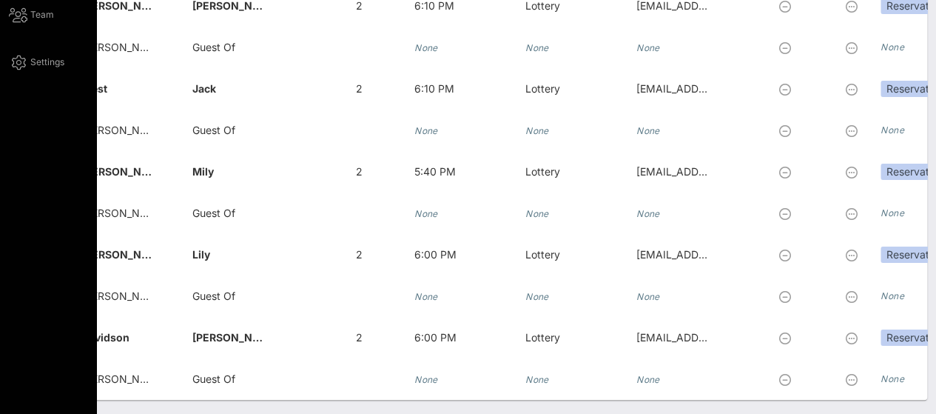
scroll to position [0, 0]
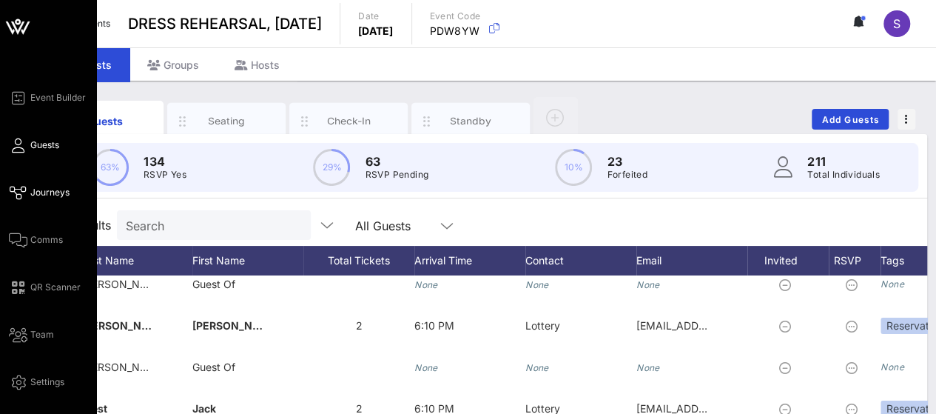
click at [43, 186] on span "Journeys" at bounding box center [49, 192] width 39 height 13
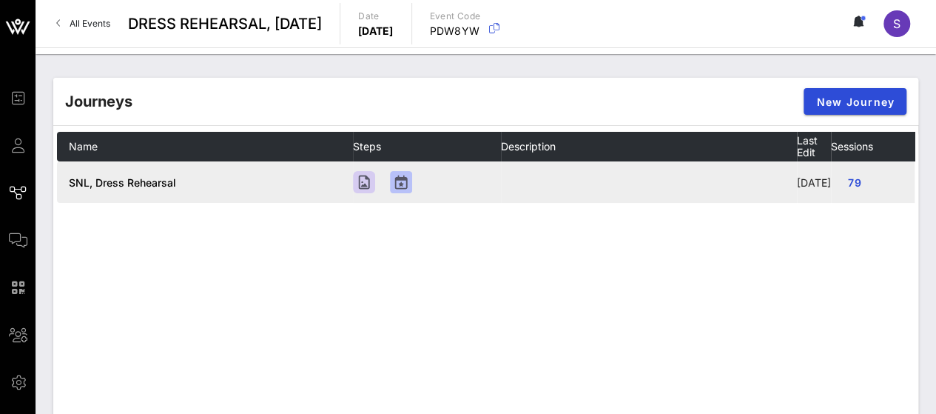
click at [95, 185] on span "SNL, Dress Rehearsal" at bounding box center [122, 182] width 107 height 13
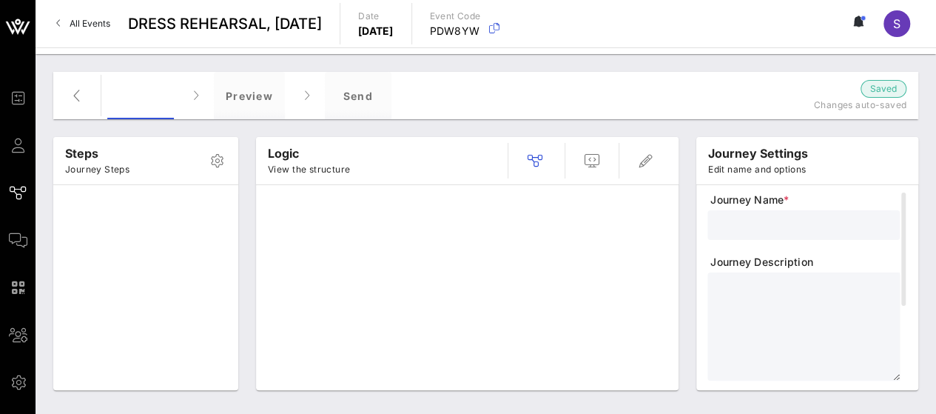
type input "SNL, Dress Rehearsal"
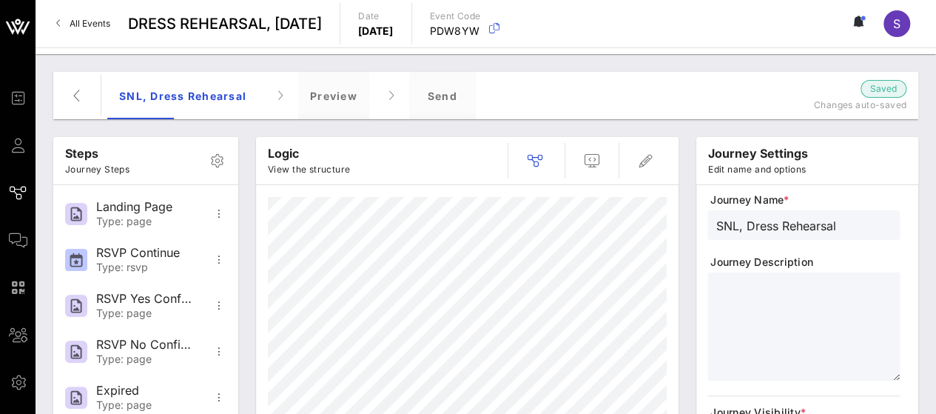
click at [481, 106] on div "SNL, Dress Rehearsal Preview Send" at bounding box center [414, 95] width 614 height 47
click at [441, 93] on div "Send" at bounding box center [442, 95] width 67 height 47
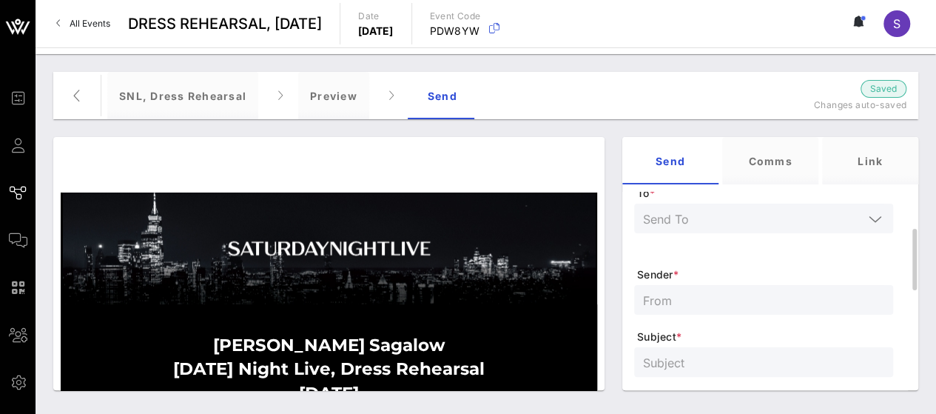
scroll to position [150, 0]
click at [777, 210] on input "text" at bounding box center [753, 216] width 221 height 19
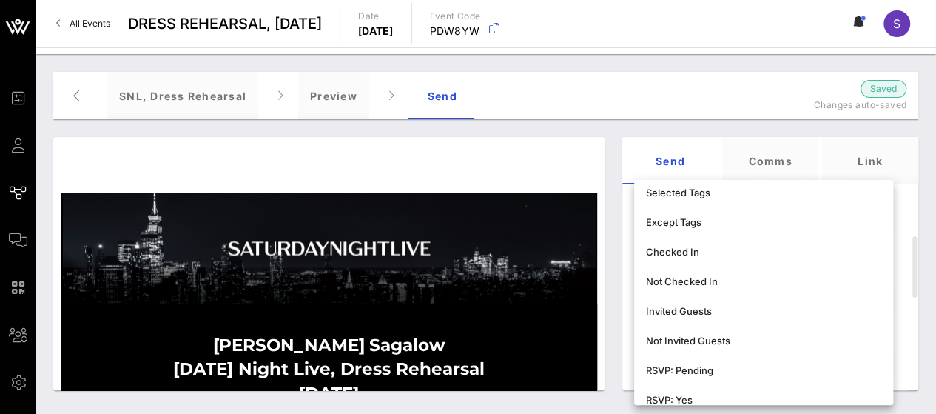
scroll to position [127, 0]
click at [756, 328] on div "Not Invited Guests" at bounding box center [763, 340] width 235 height 24
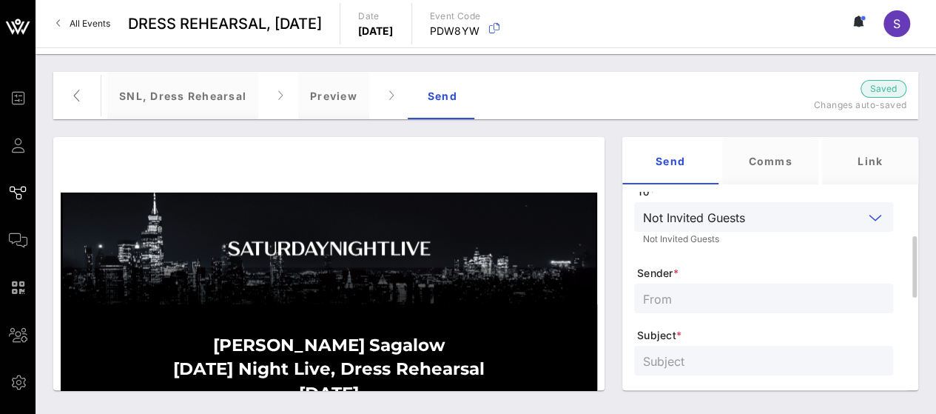
click at [714, 292] on input "text" at bounding box center [763, 298] width 241 height 19
type input "s"
type input "SNL Reservations"
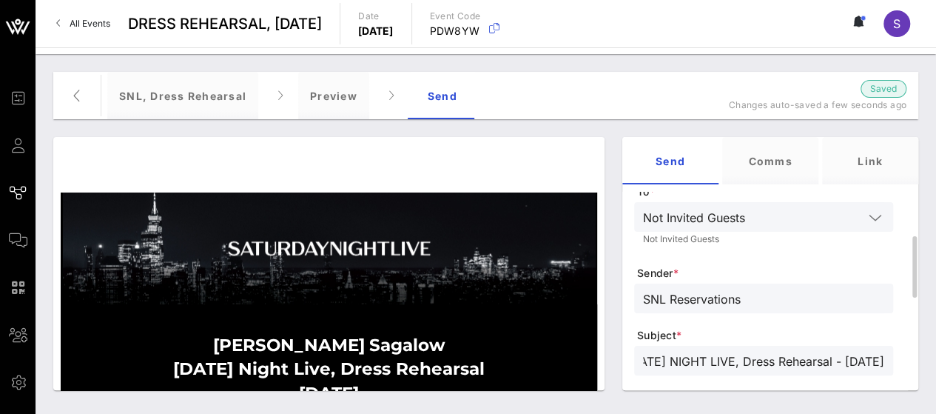
scroll to position [0, 98]
type input "SATURDAY NIGHT LIVE, Dress Rehearsal - October 04, 2025"
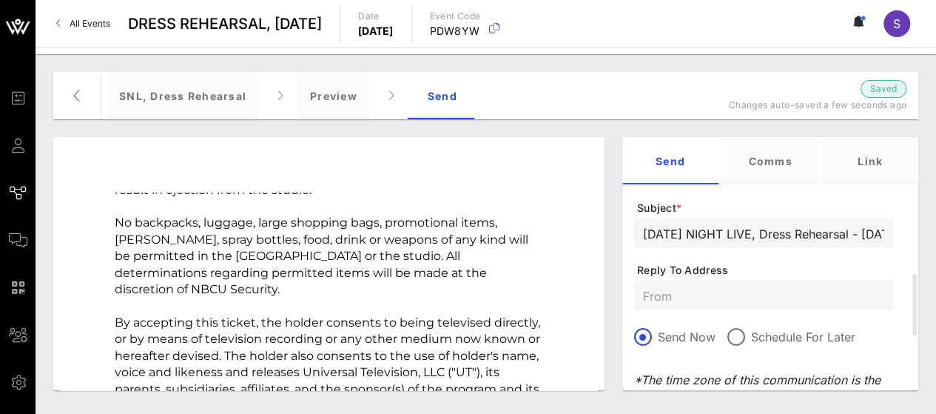
scroll to position [2137, 0]
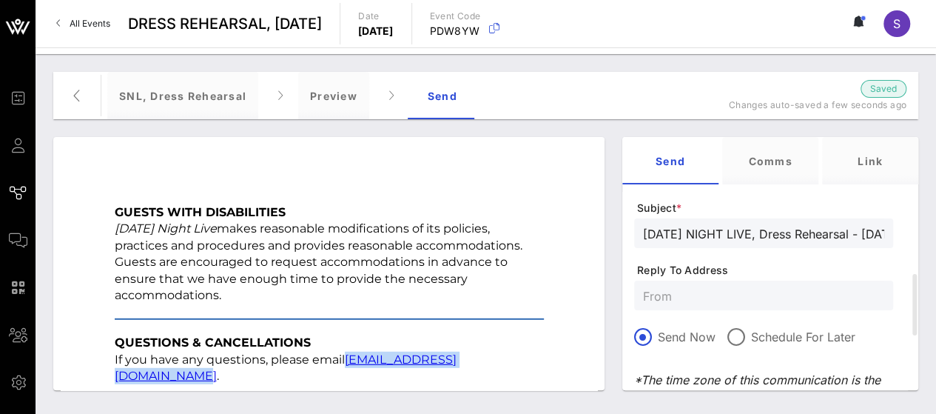
drag, startPoint x: 338, startPoint y: 361, endPoint x: 518, endPoint y: 362, distance: 180.6
click at [518, 362] on p "If you have any questions, please email snl.confirmation@nbcuni.com ." at bounding box center [329, 368] width 429 height 33
copy p "snl.confirmation@nbcuni.com"
click at [737, 283] on div at bounding box center [763, 296] width 241 height 30
paste input "snl.confirmation@nbcuni.com"
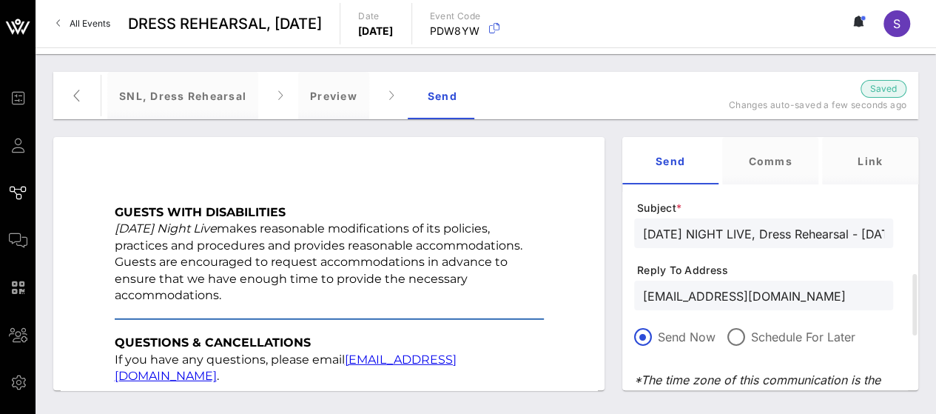
type input "snl.confirmation@nbcuni.com"
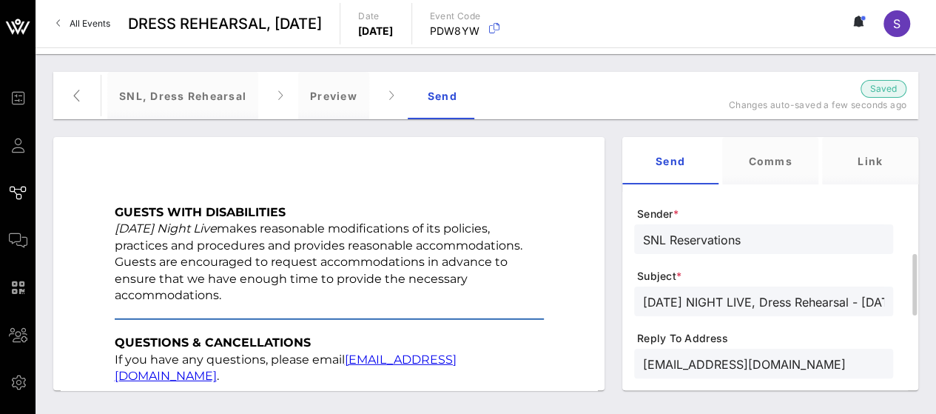
scroll to position [209, 0]
drag, startPoint x: 763, startPoint y: 235, endPoint x: 539, endPoint y: 210, distance: 225.0
click at [539, 210] on div "Stephanie Sagalow Saturday Night Live, Dress Rehearsal October 04, 2025 This co…" at bounding box center [485, 263] width 883 height 271
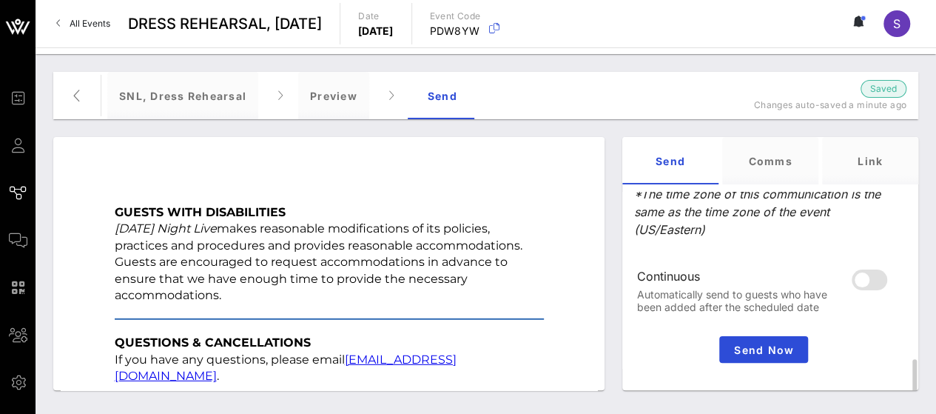
scroll to position [485, 0]
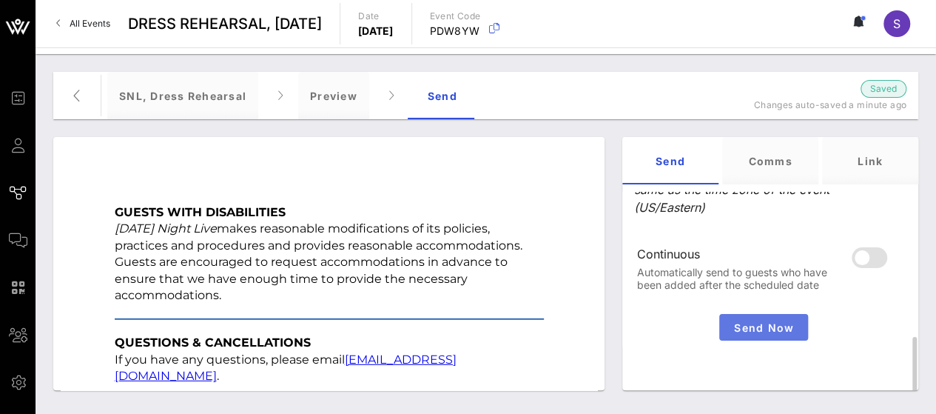
click at [760, 324] on span "Send Now" at bounding box center [764, 327] width 77 height 13
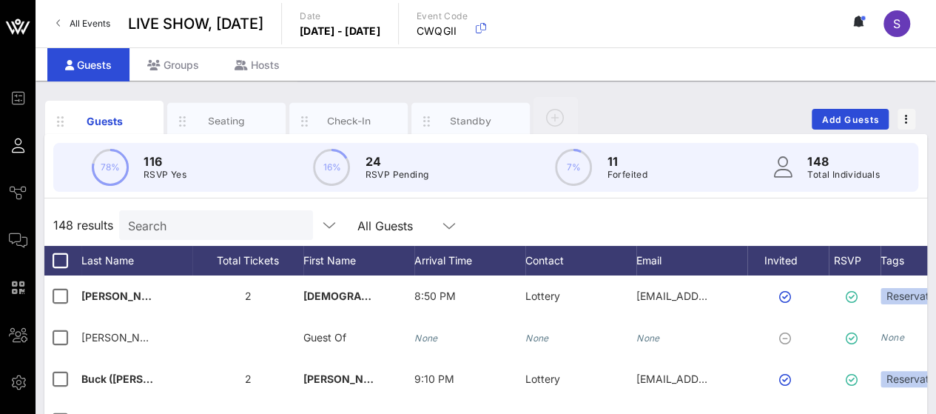
click at [202, 227] on input "Search" at bounding box center [214, 224] width 173 height 19
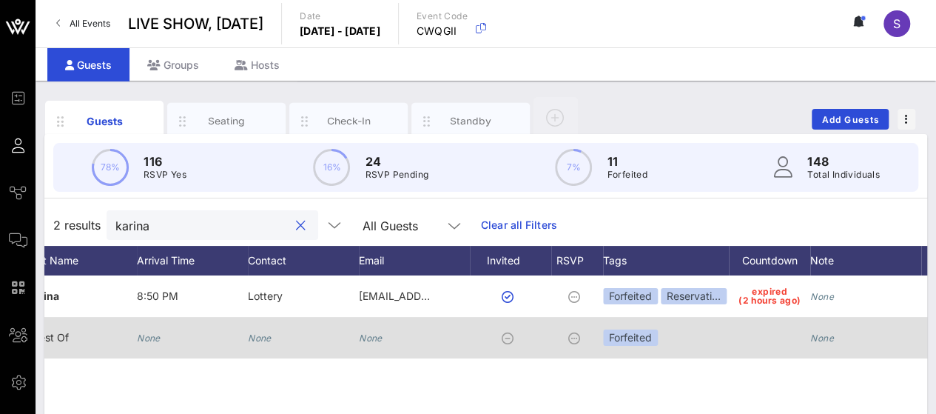
scroll to position [0, 309]
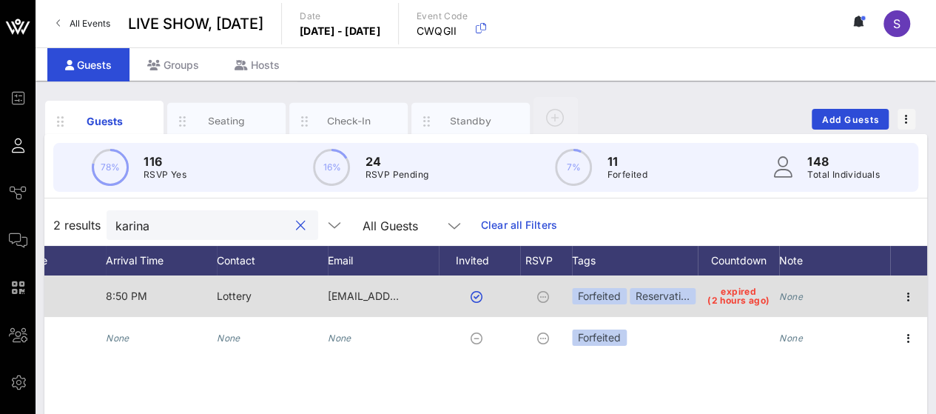
type input "karina"
click at [674, 297] on div "Reservati…" at bounding box center [663, 296] width 66 height 16
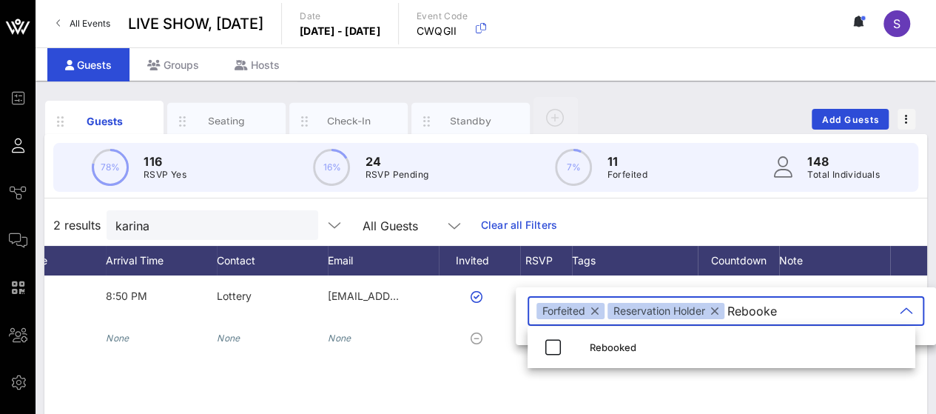
type input "Rebooked"
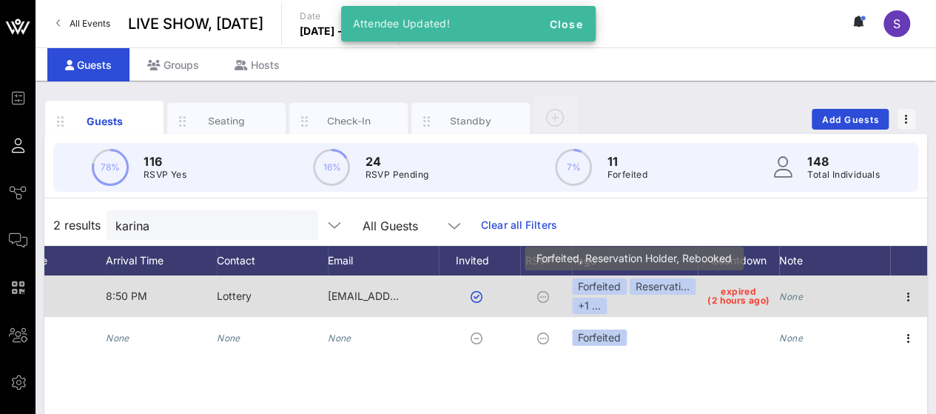
scroll to position [0, 0]
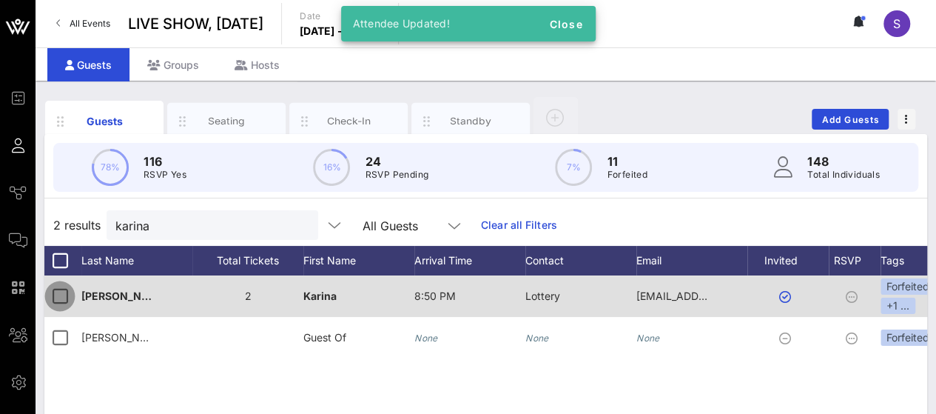
click at [61, 296] on div at bounding box center [59, 296] width 25 height 25
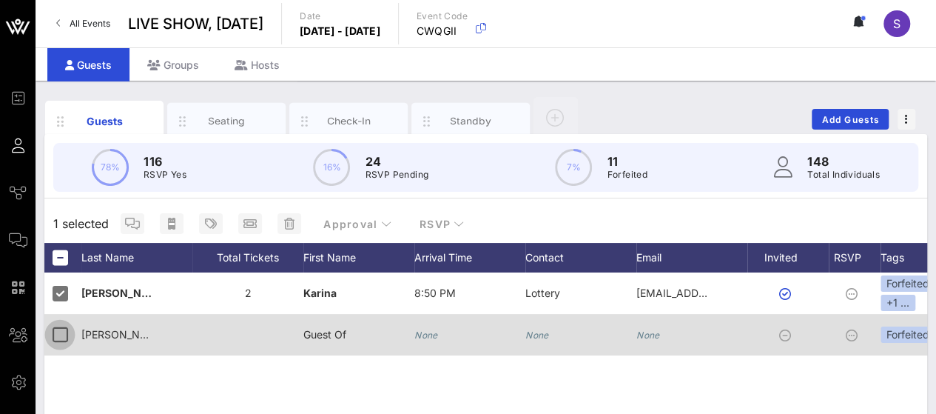
click at [58, 326] on div at bounding box center [59, 334] width 25 height 25
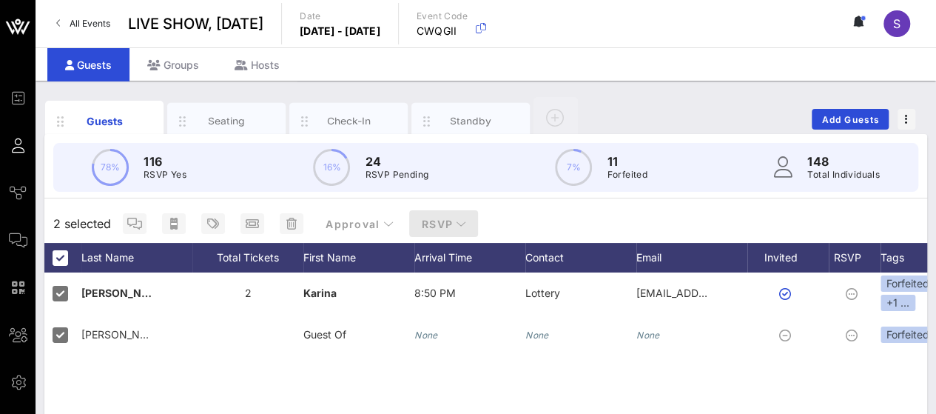
click at [460, 220] on icon "button" at bounding box center [461, 223] width 10 height 10
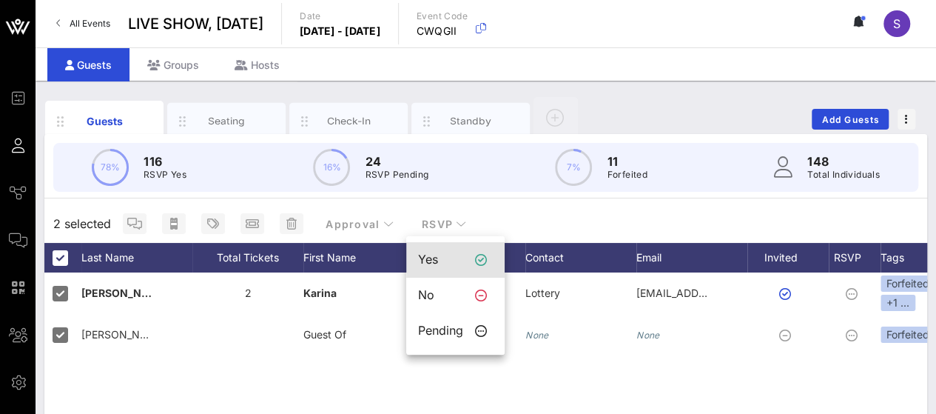
click at [448, 258] on div "Yes" at bounding box center [440, 259] width 45 height 14
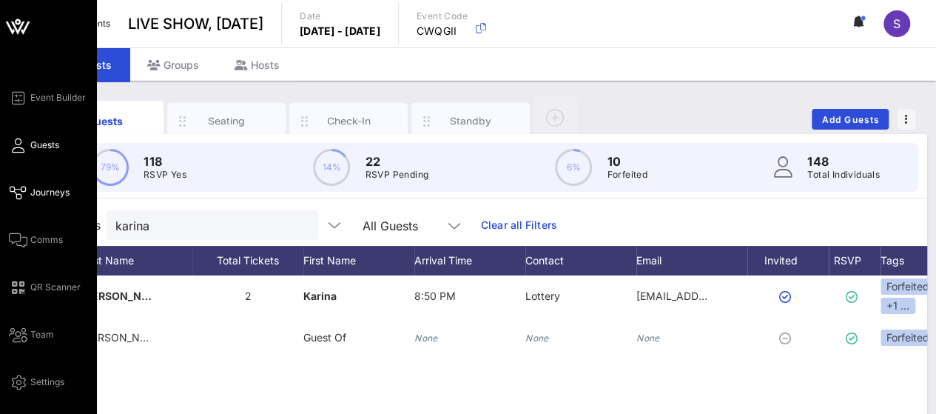
click at [46, 196] on span "Journeys" at bounding box center [49, 192] width 39 height 13
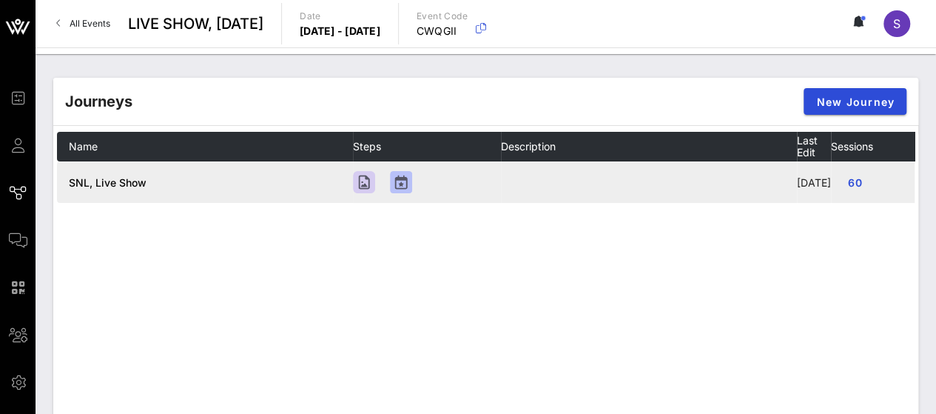
click at [438, 198] on td at bounding box center [427, 181] width 148 height 41
click at [118, 189] on span "SNL, Live Show" at bounding box center [108, 182] width 78 height 13
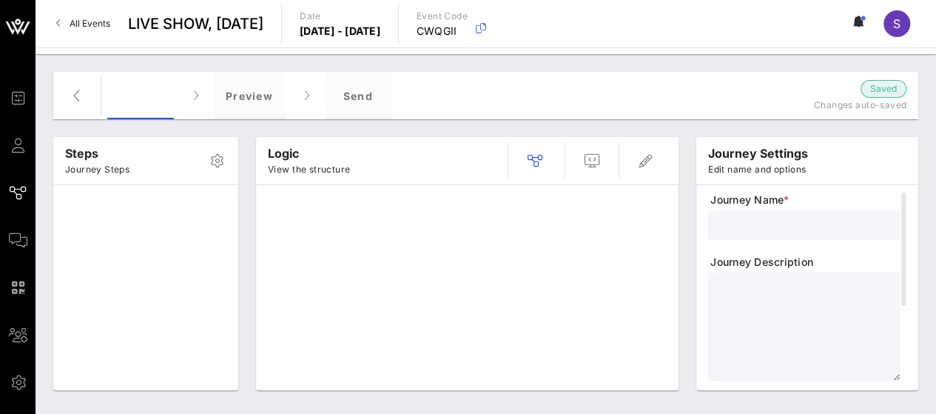
type input "SNL, Live Show"
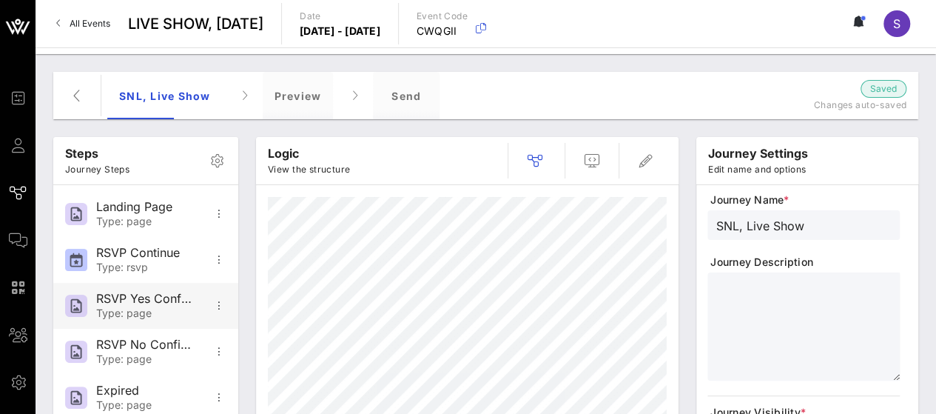
scroll to position [64, 0]
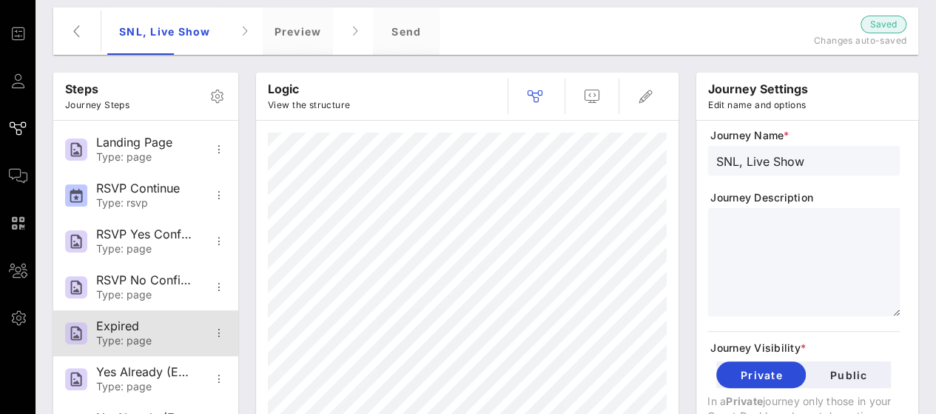
click at [129, 312] on div "Expired Type: page" at bounding box center [145, 333] width 98 height 46
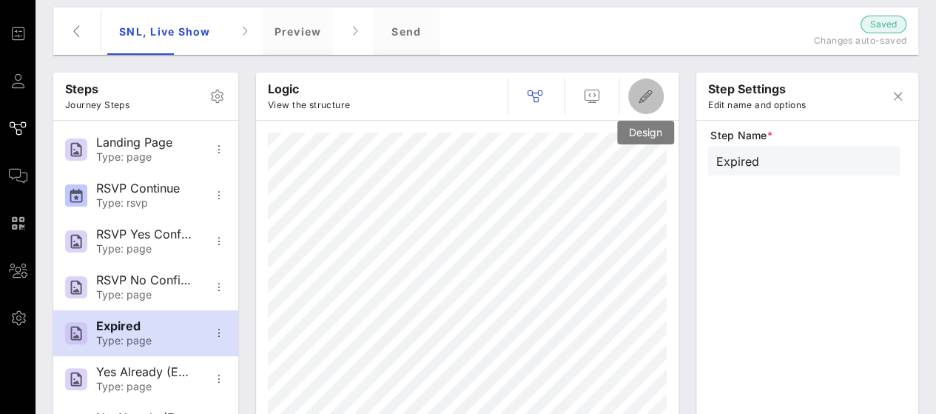
click at [646, 104] on button "button" at bounding box center [647, 96] width 36 height 36
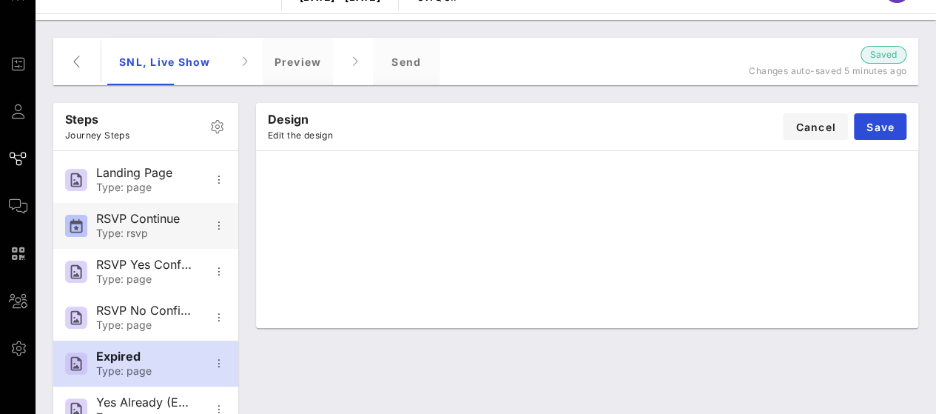
scroll to position [10, 0]
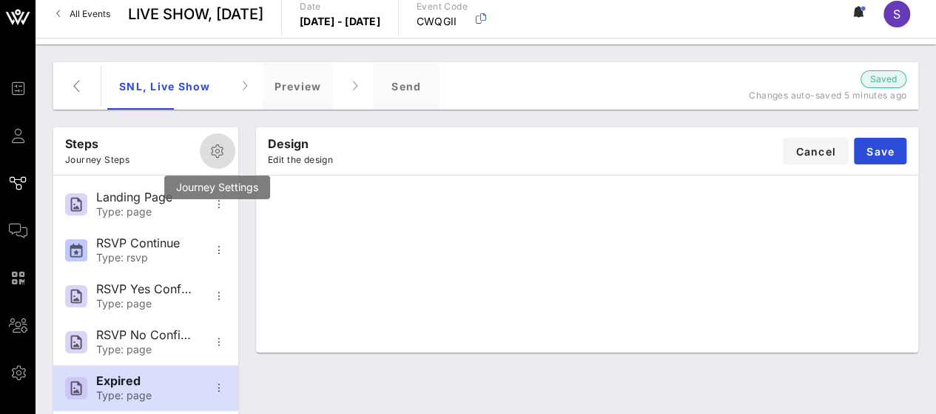
click at [218, 139] on button "button" at bounding box center [218, 151] width 36 height 36
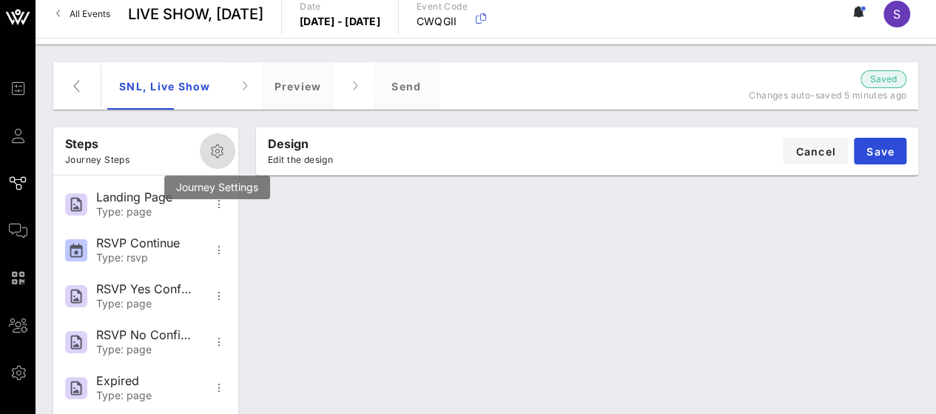
click at [204, 153] on span "button" at bounding box center [218, 151] width 36 height 18
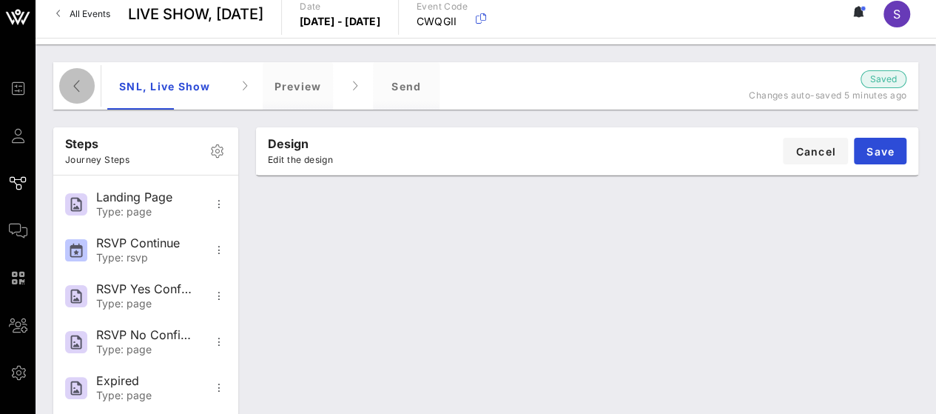
click at [84, 90] on icon "button" at bounding box center [77, 86] width 18 height 18
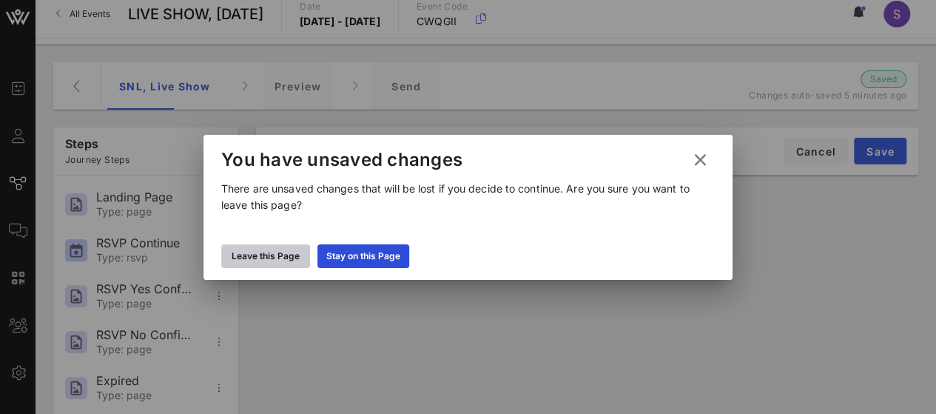
click at [281, 258] on div "Leave this Page" at bounding box center [266, 256] width 68 height 15
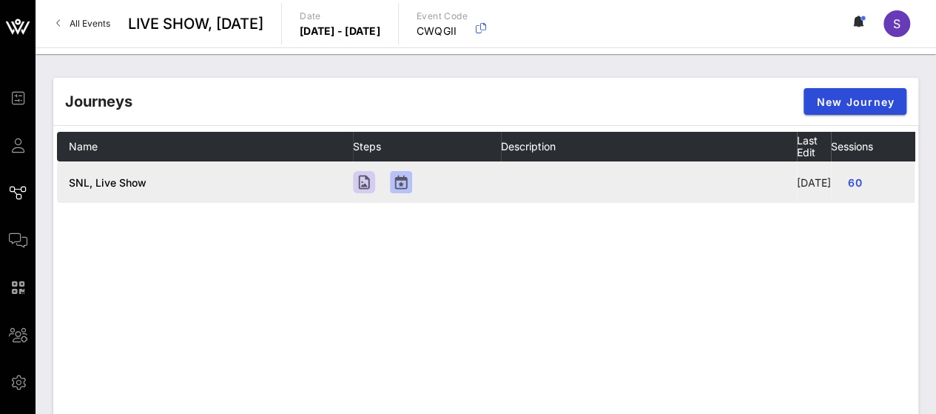
click at [127, 184] on span "SNL, Live Show" at bounding box center [108, 182] width 78 height 13
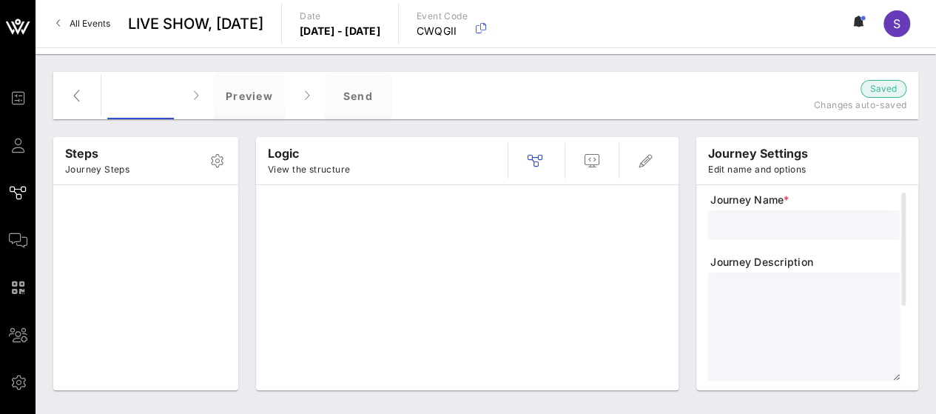
type input "SNL, Live Show"
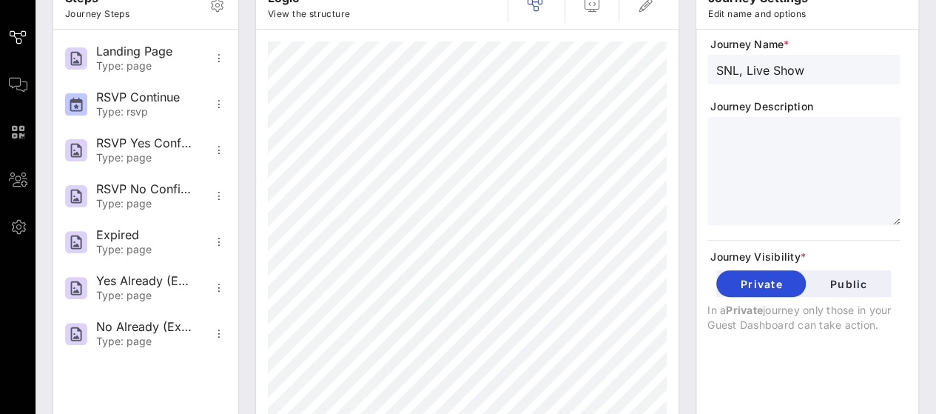
scroll to position [156, 0]
click at [218, 101] on icon "button" at bounding box center [219, 104] width 18 height 18
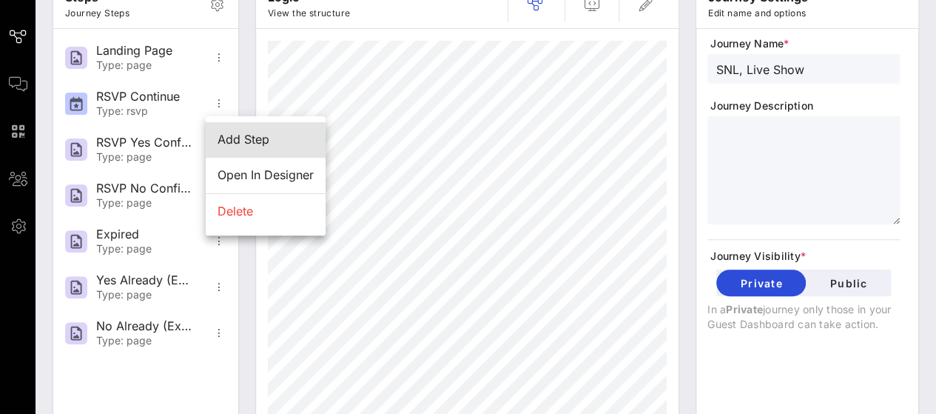
click at [234, 127] on div "Add Step" at bounding box center [266, 140] width 120 height 36
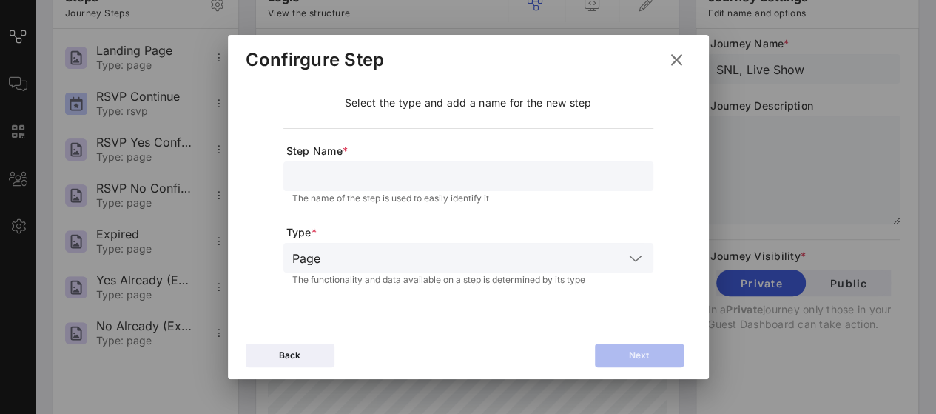
click at [369, 185] on input "text" at bounding box center [468, 176] width 352 height 19
click at [625, 347] on button "Next" at bounding box center [639, 356] width 89 height 24
type input "Continue"
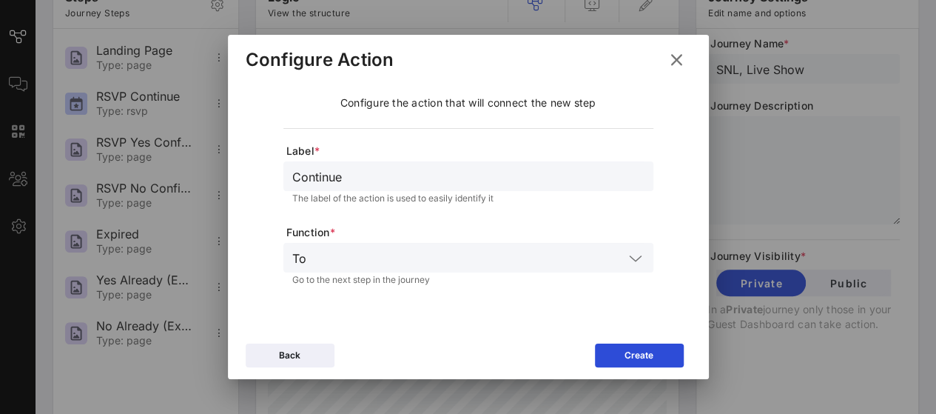
click at [431, 249] on input "text" at bounding box center [468, 257] width 312 height 19
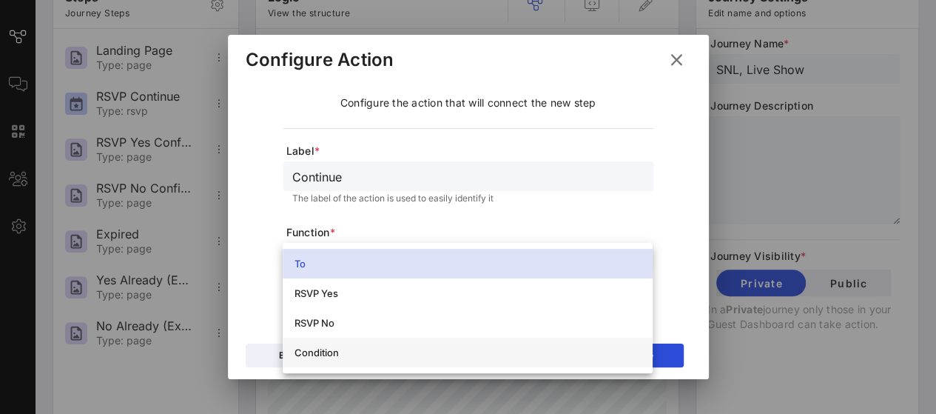
click at [423, 358] on div "Condition" at bounding box center [468, 353] width 346 height 24
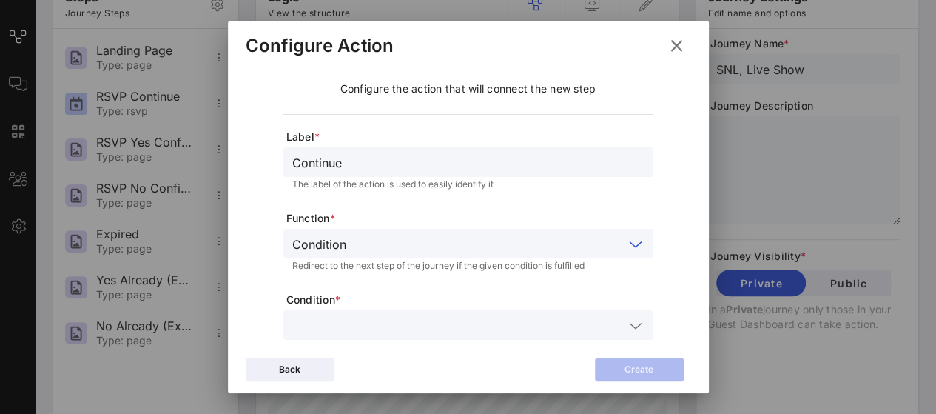
click at [480, 321] on input "text" at bounding box center [458, 324] width 332 height 19
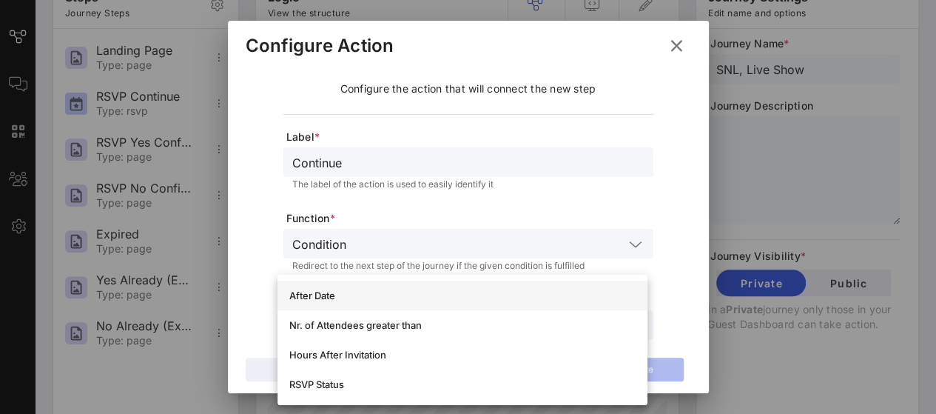
click at [460, 295] on div "After Date" at bounding box center [462, 295] width 346 height 12
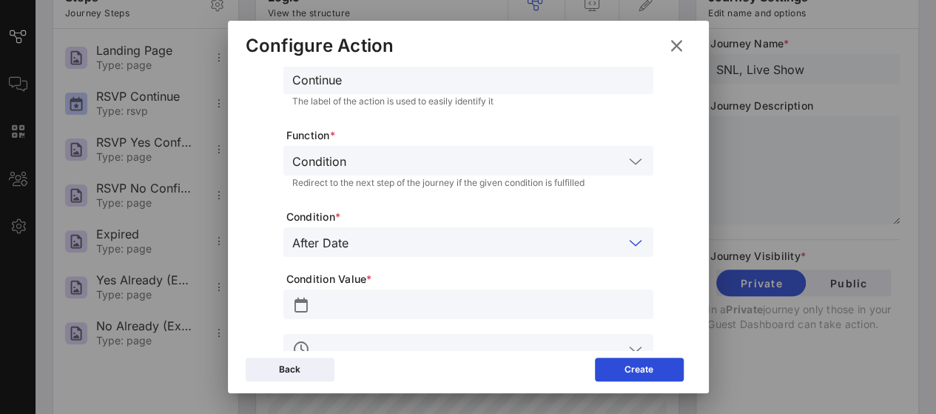
scroll to position [140, 0]
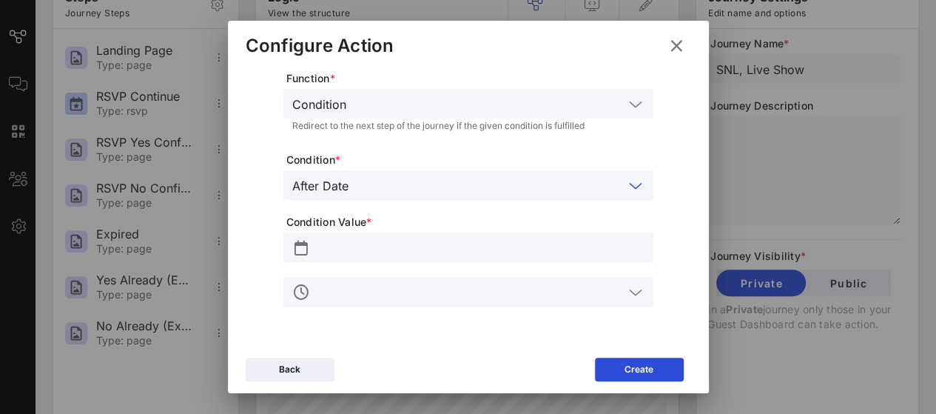
click at [458, 235] on div at bounding box center [479, 247] width 332 height 30
click at [455, 241] on input "text" at bounding box center [479, 247] width 332 height 19
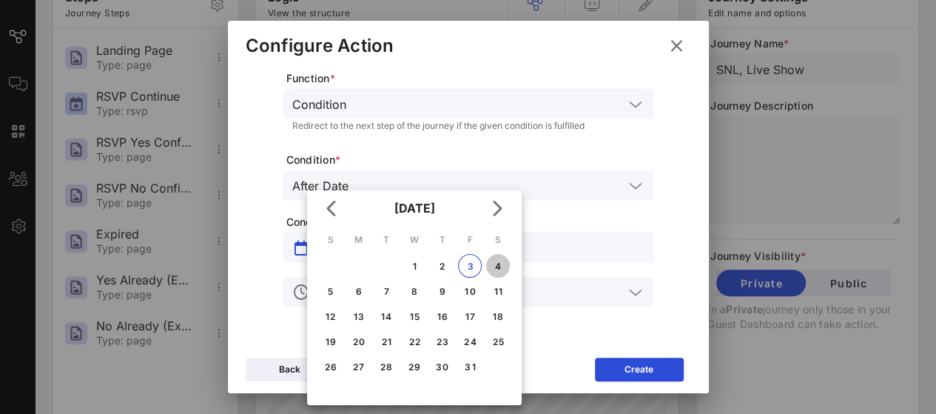
click at [503, 267] on div "4" at bounding box center [498, 266] width 24 height 11
type input "Oct 04, 2025"
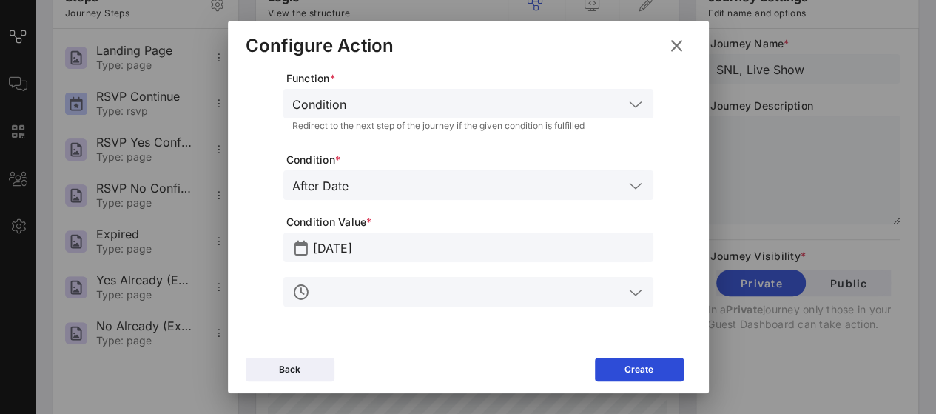
click at [454, 294] on input "text" at bounding box center [468, 291] width 311 height 19
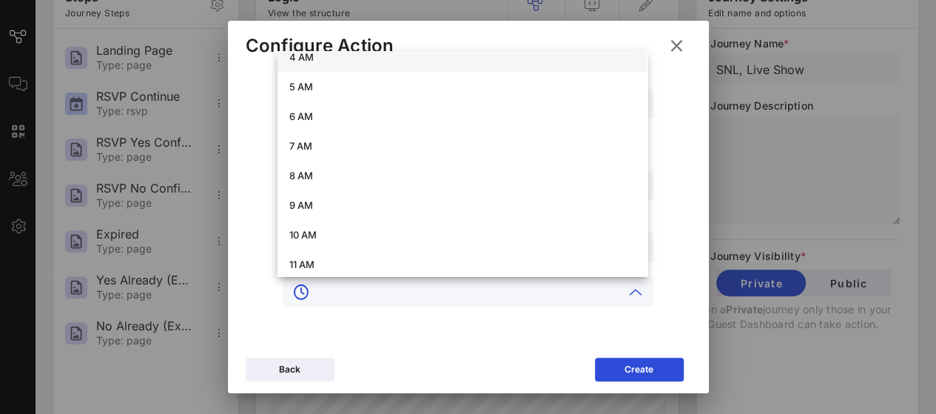
scroll to position [134, 0]
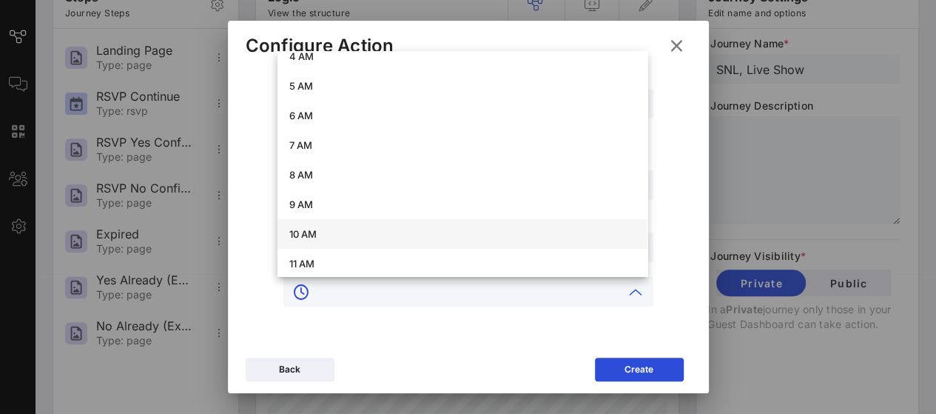
click at [448, 222] on div "10 AM" at bounding box center [462, 234] width 346 height 24
type input "10 AM"
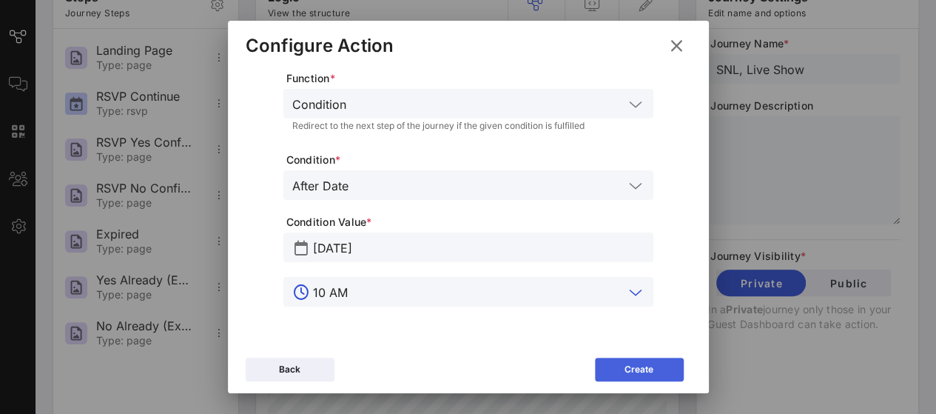
click at [618, 361] on button "Create" at bounding box center [639, 370] width 89 height 24
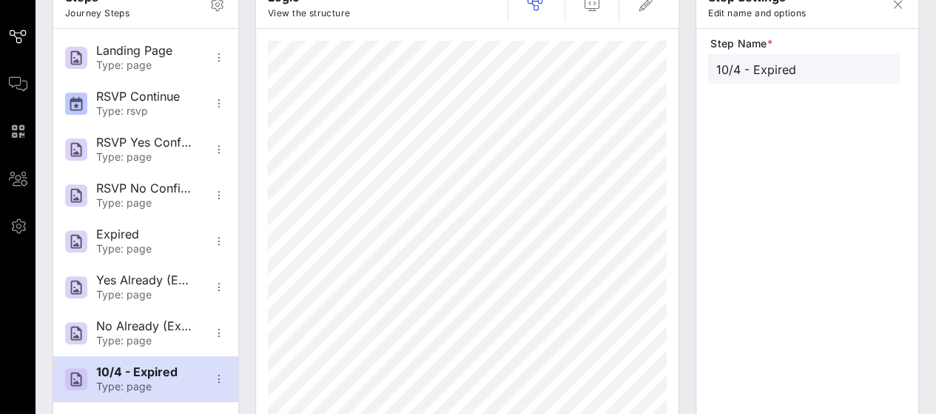
scroll to position [93, 0]
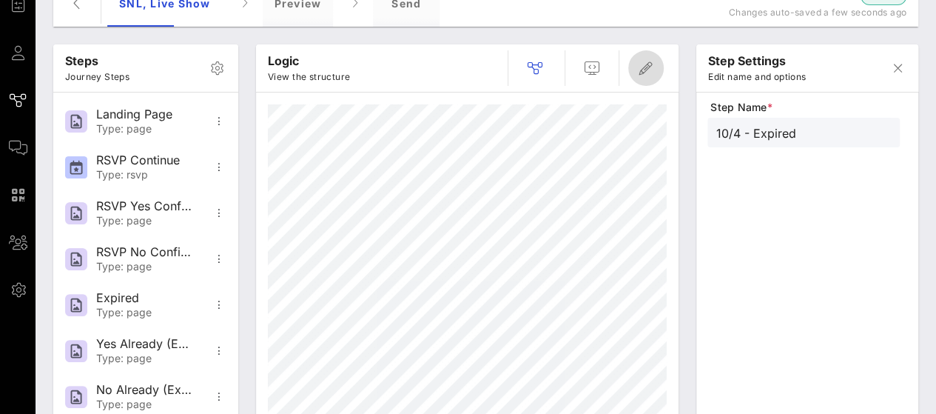
click at [647, 72] on icon "button" at bounding box center [646, 68] width 18 height 18
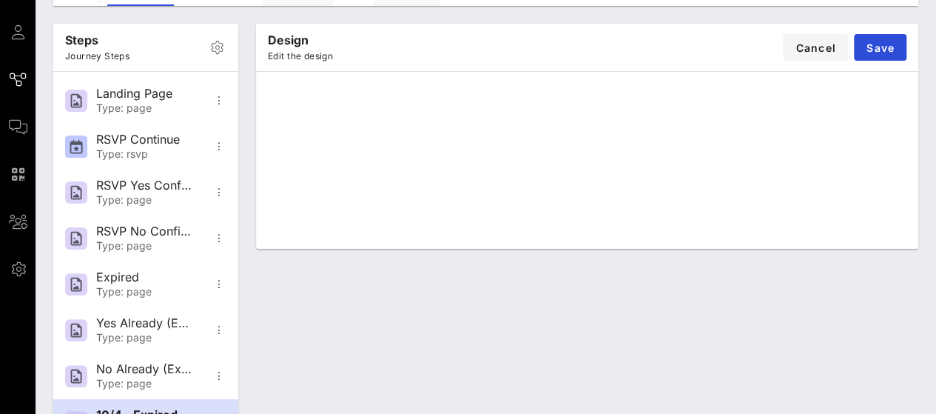
scroll to position [113, 0]
click at [878, 51] on span "Save" at bounding box center [880, 48] width 29 height 13
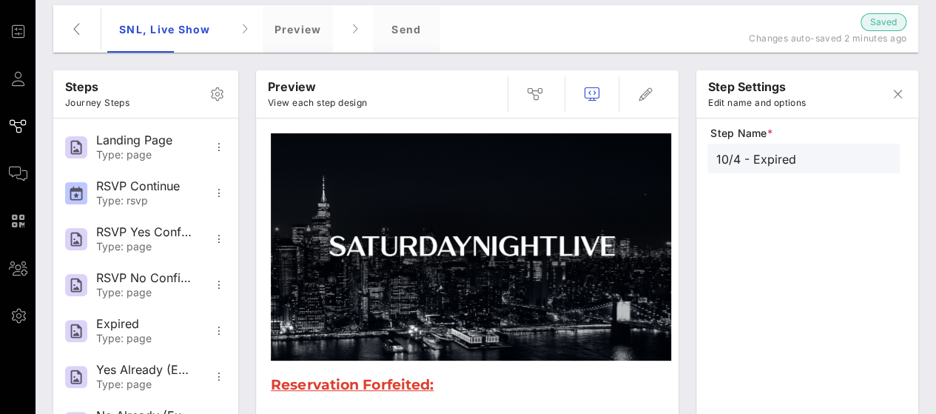
scroll to position [66, 0]
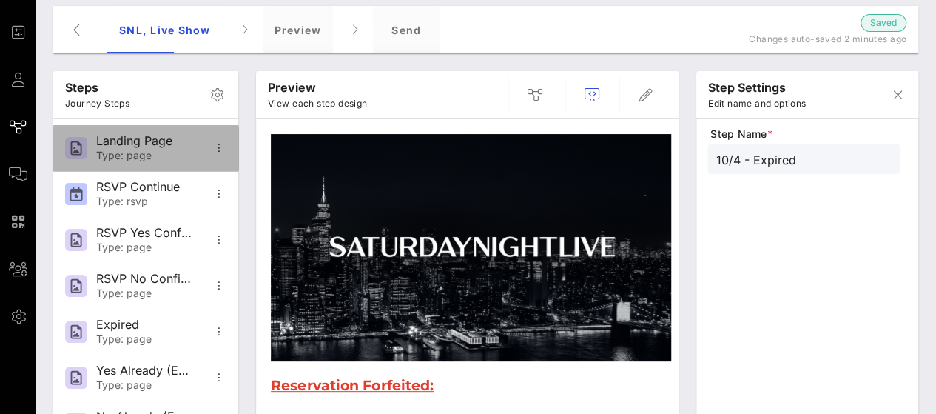
click at [120, 153] on div "Type: page" at bounding box center [145, 156] width 98 height 13
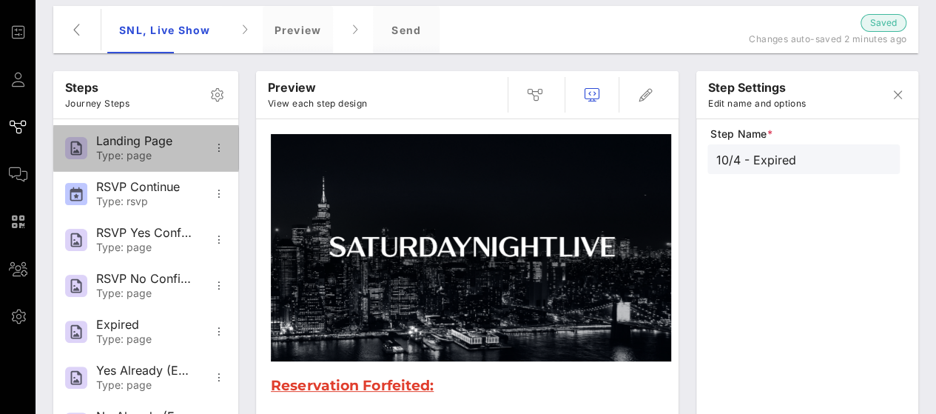
type input "Landing Page"
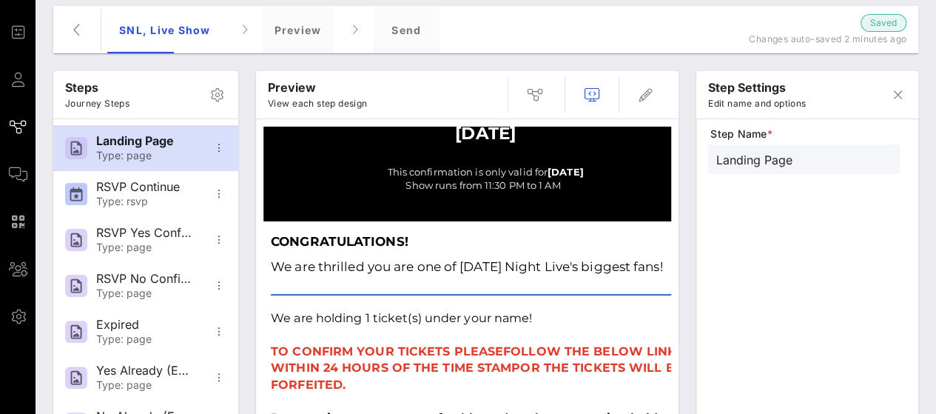
scroll to position [195, 0]
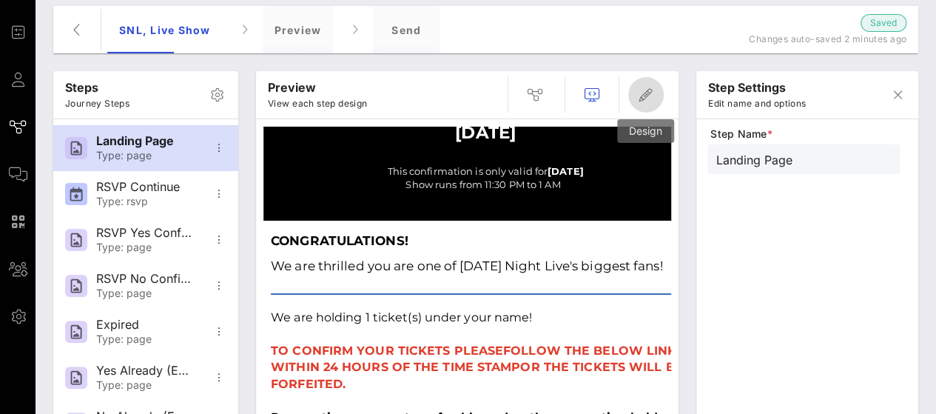
click at [651, 84] on button "button" at bounding box center [647, 95] width 36 height 36
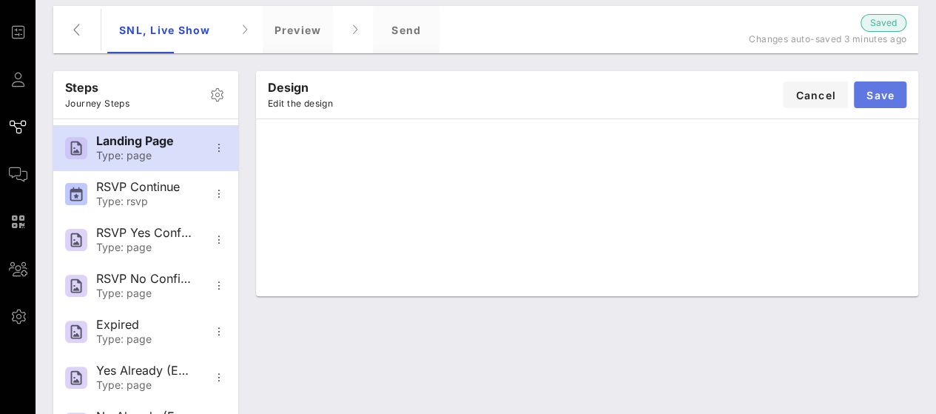
click at [885, 101] on button "Save" at bounding box center [880, 94] width 53 height 27
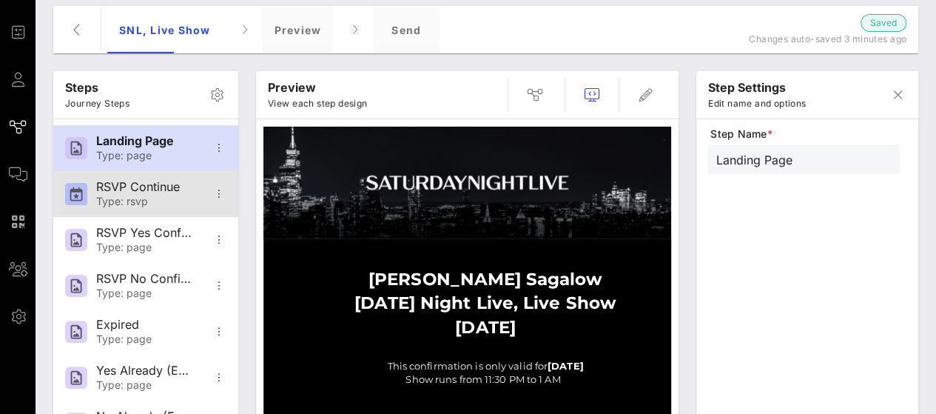
click at [141, 184] on div "RSVP Continue" at bounding box center [145, 187] width 98 height 14
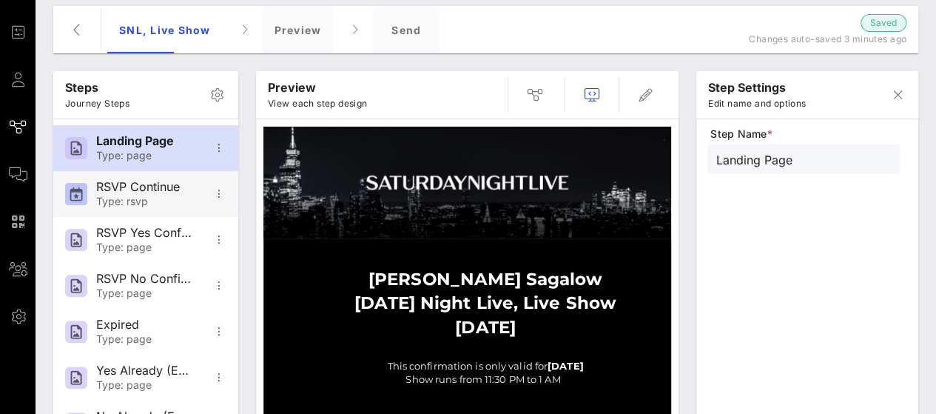
type input "RSVP Continue"
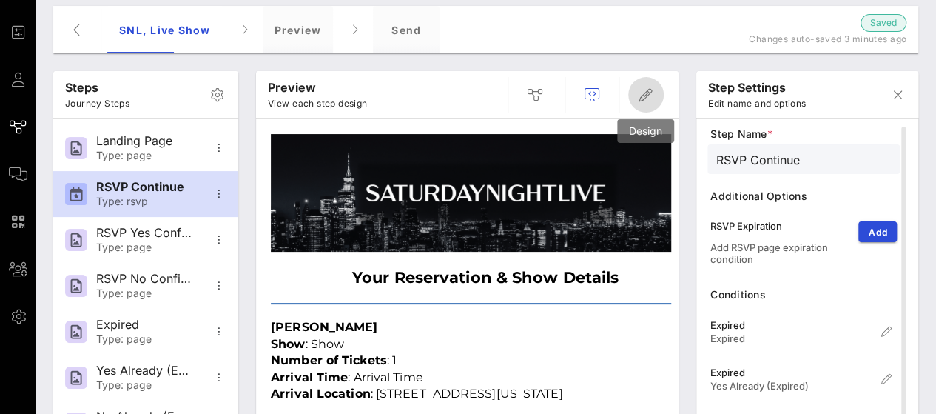
click at [643, 90] on icon "button" at bounding box center [646, 95] width 18 height 18
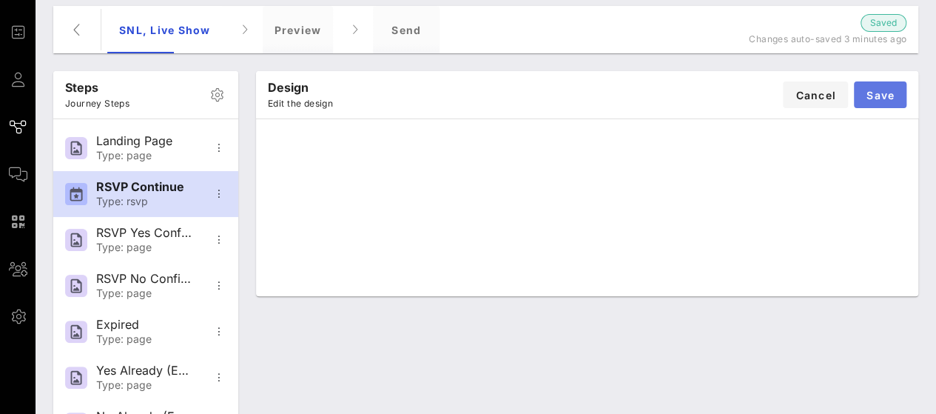
click at [888, 91] on span "Save" at bounding box center [880, 95] width 29 height 13
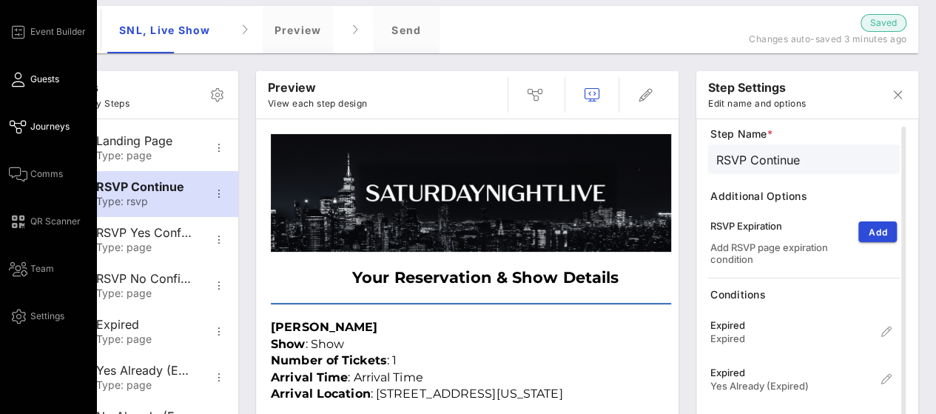
click at [25, 71] on link "Guests" at bounding box center [34, 79] width 50 height 18
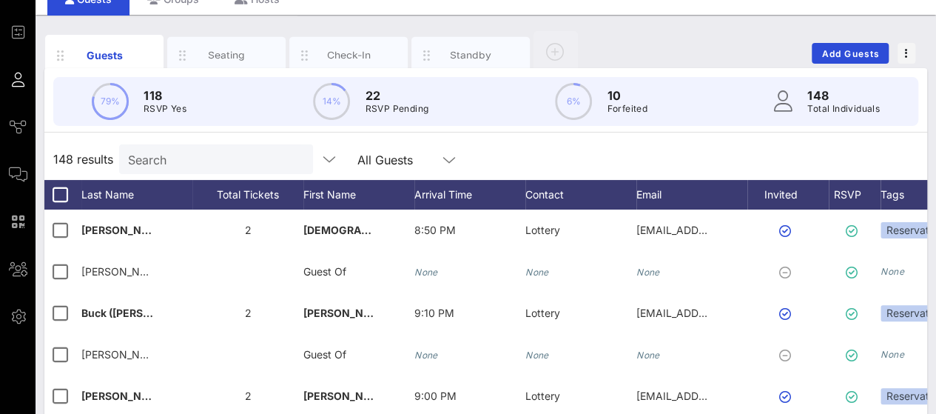
click at [843, 64] on div "Guests Seating Check-In Standby Add Guests" at bounding box center [485, 53] width 883 height 47
click at [841, 56] on span "Add Guests" at bounding box center [851, 53] width 58 height 11
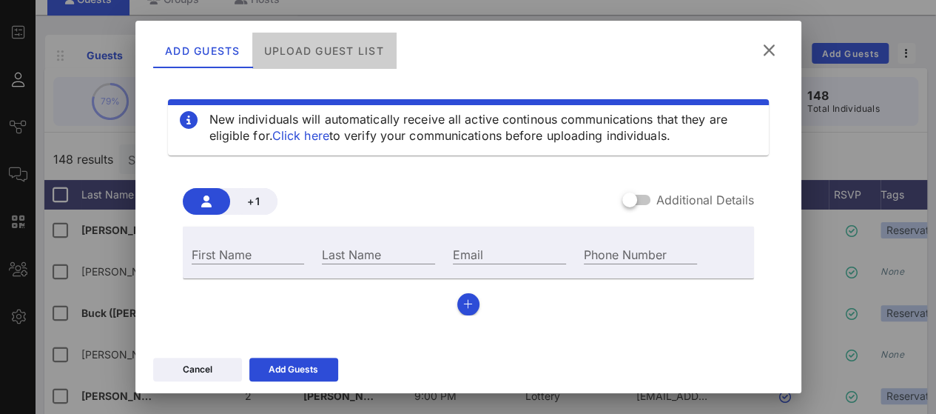
click at [309, 55] on div "Upload Guest List" at bounding box center [324, 51] width 144 height 36
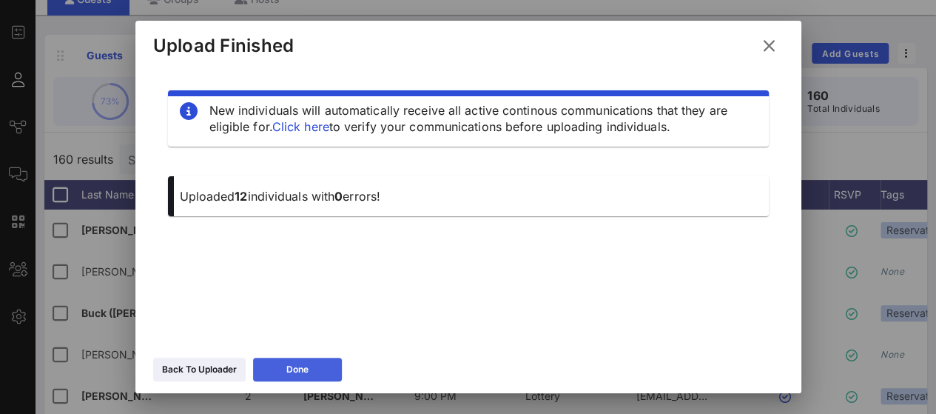
click at [292, 366] on div "Done" at bounding box center [297, 369] width 22 height 15
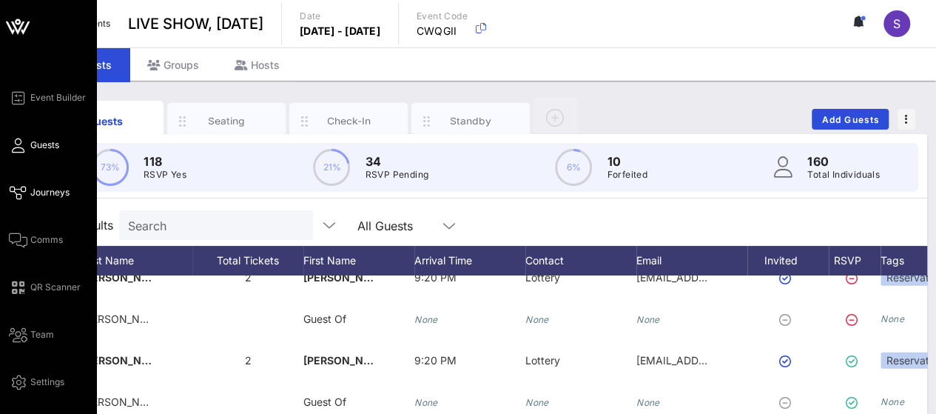
click at [35, 201] on link "Journeys" at bounding box center [39, 193] width 61 height 18
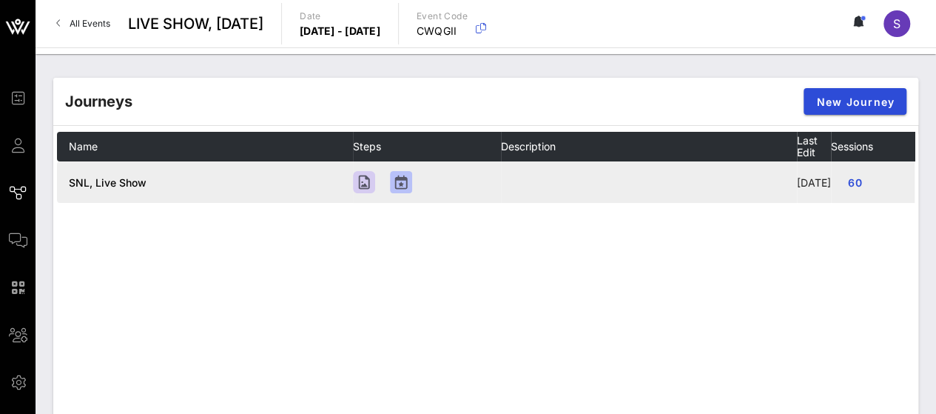
click at [114, 189] on span "SNL, Live Show" at bounding box center [108, 182] width 78 height 13
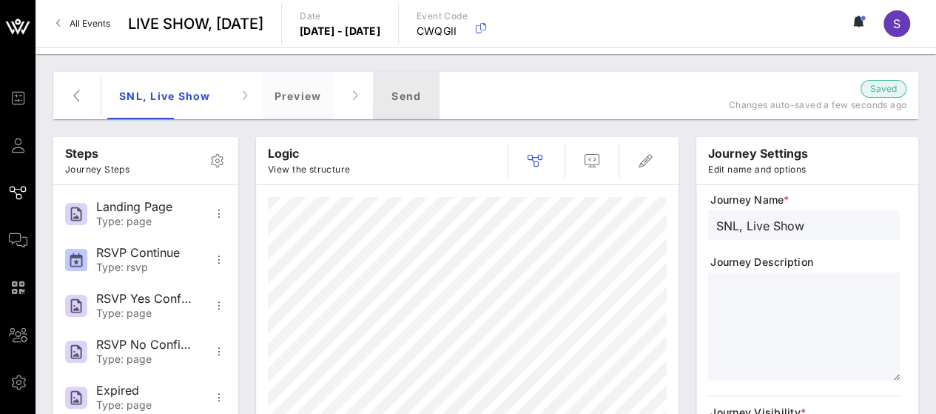
click at [401, 79] on div "Send" at bounding box center [406, 95] width 67 height 47
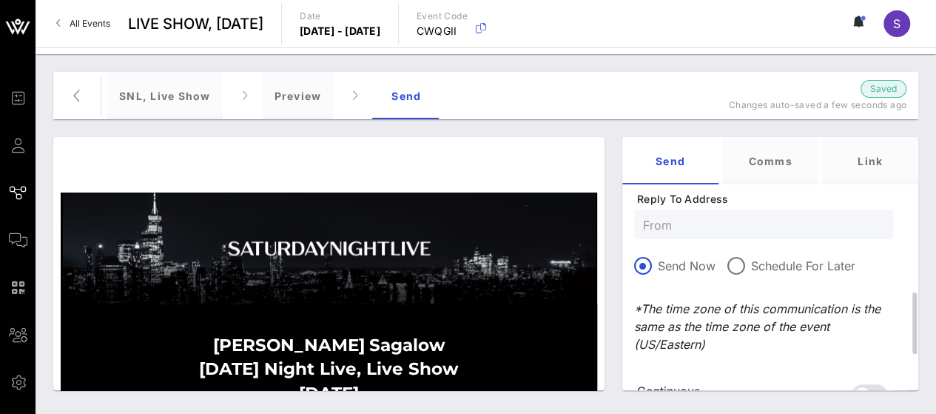
scroll to position [346, 0]
click at [748, 226] on input "text" at bounding box center [763, 226] width 241 height 19
paste input "snl.confirmation@nbcuni.com"
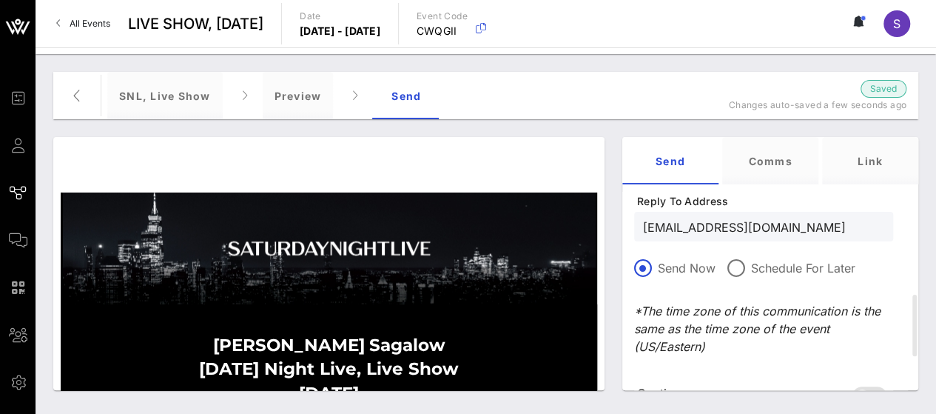
type input "snl.confirmation@nbcuni.com"
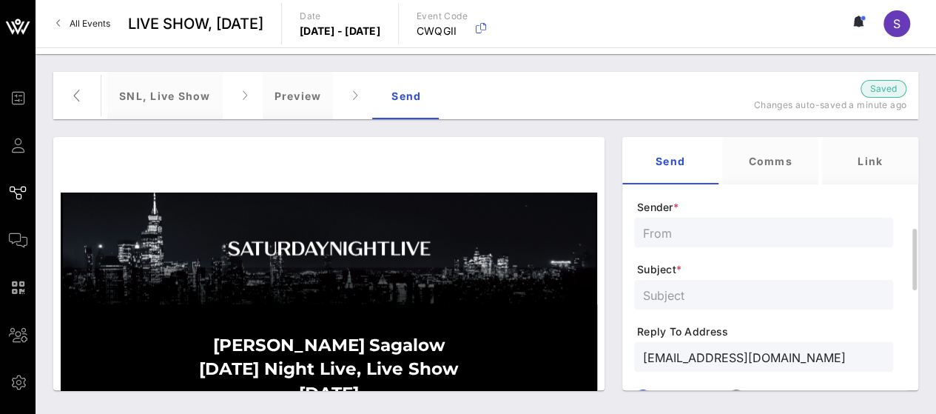
scroll to position [192, 0]
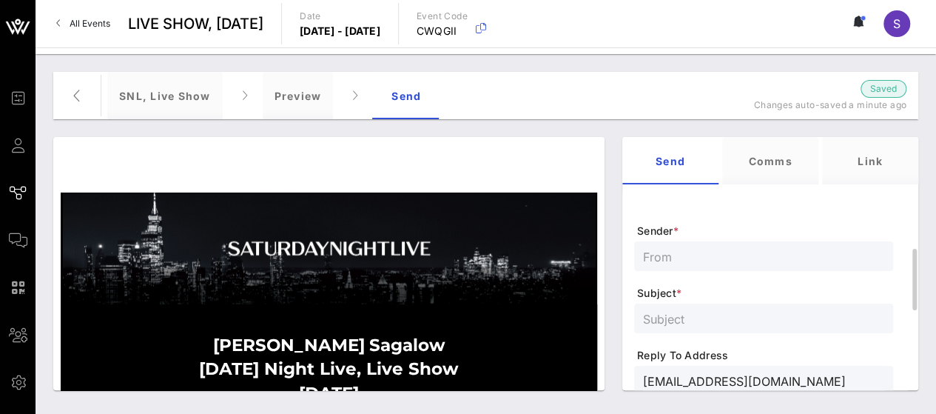
drag, startPoint x: 738, startPoint y: 260, endPoint x: 736, endPoint y: 221, distance: 38.6
click at [736, 221] on form "Type * Invitation To * Sender * Subject * Reply To Address snl.confirmation@nbc…" at bounding box center [763, 340] width 259 height 521
drag, startPoint x: 737, startPoint y: 254, endPoint x: 690, endPoint y: 253, distance: 46.6
click at [690, 253] on input "text" at bounding box center [763, 256] width 241 height 19
paste input "SNL Reservations"
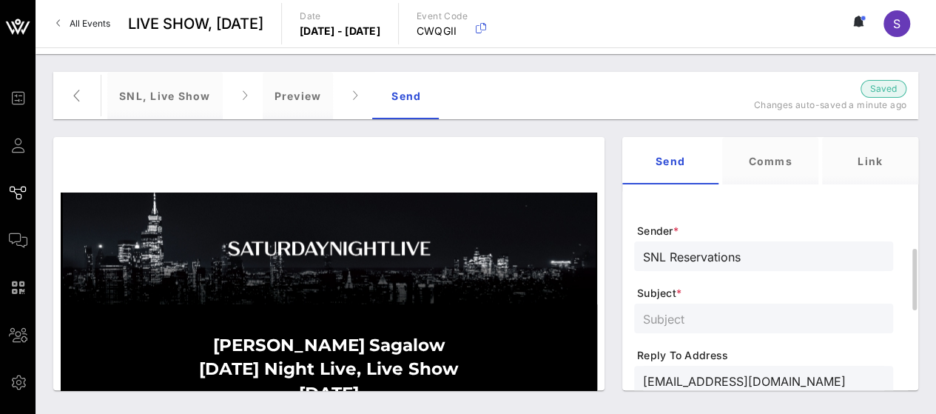
type input "SNL Reservations"
click at [708, 317] on input "text" at bounding box center [763, 318] width 241 height 19
type input "A"
type input "SATURDAY NIGHT LIVE, Live Show - October 04, 2025"
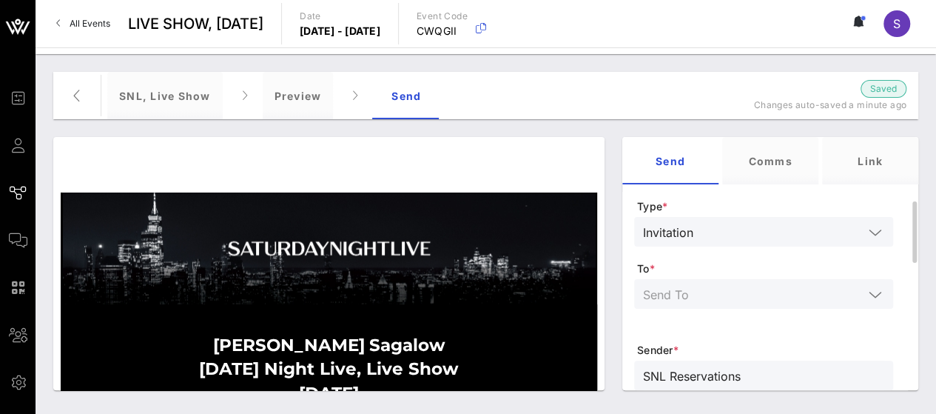
scroll to position [63, 0]
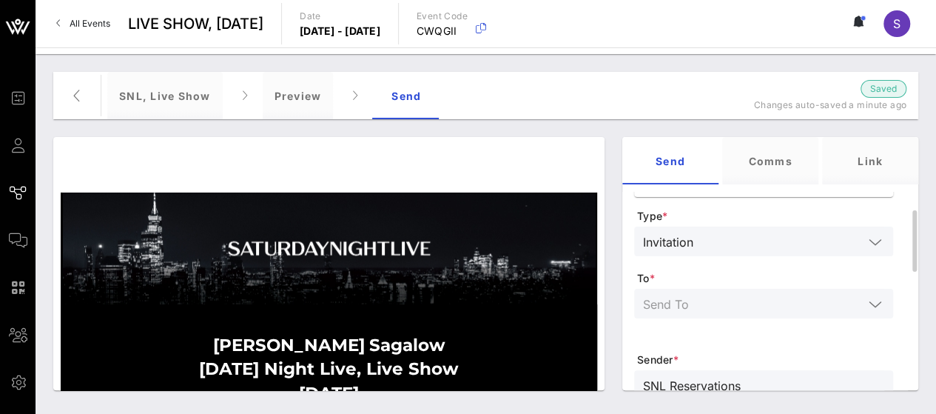
click at [789, 299] on input "text" at bounding box center [753, 303] width 221 height 19
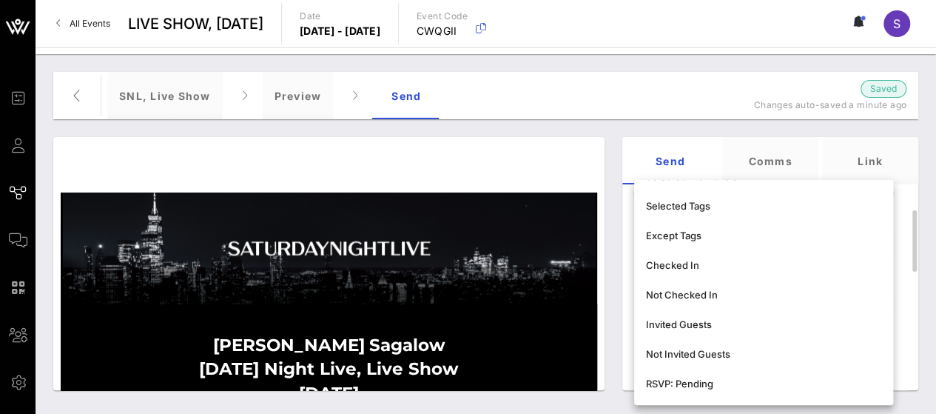
scroll to position [120, 0]
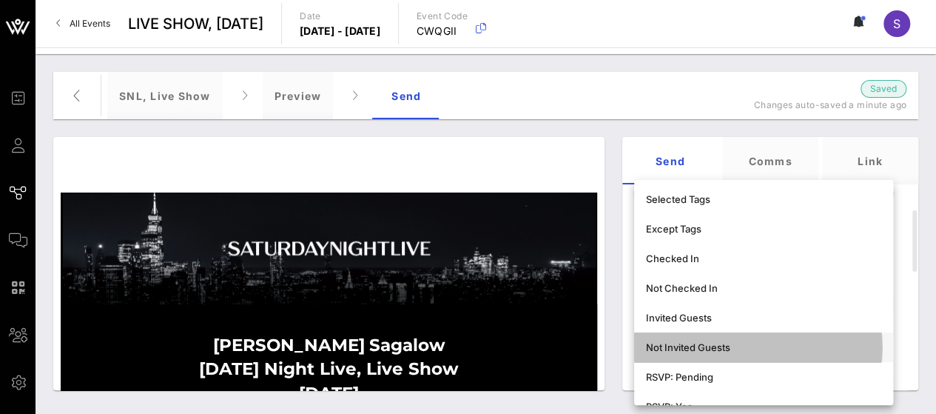
click at [788, 341] on div "Not Invited Guests" at bounding box center [763, 347] width 235 height 24
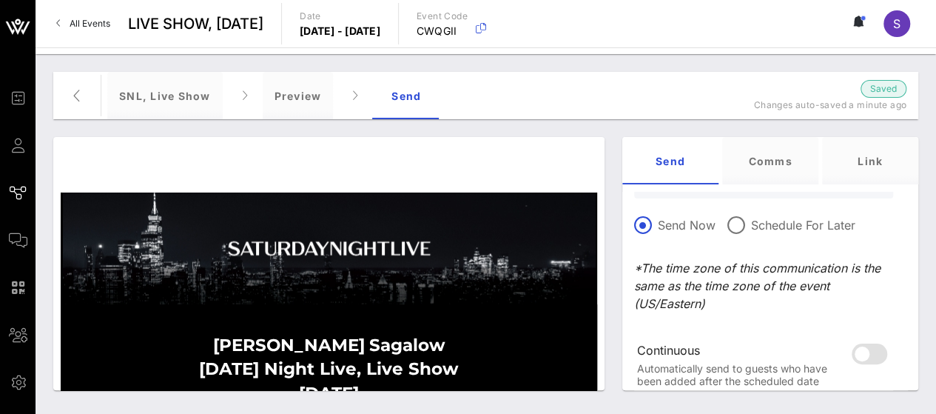
scroll to position [485, 0]
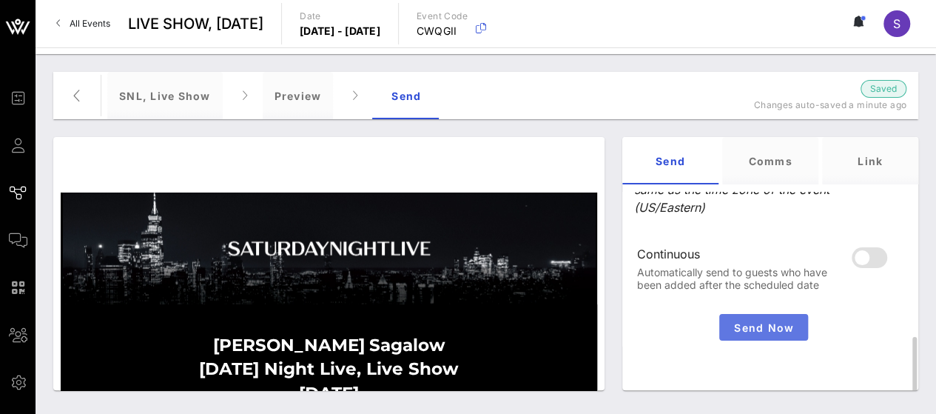
click at [775, 324] on span "Send Now" at bounding box center [764, 327] width 77 height 13
